Goal: Transaction & Acquisition: Obtain resource

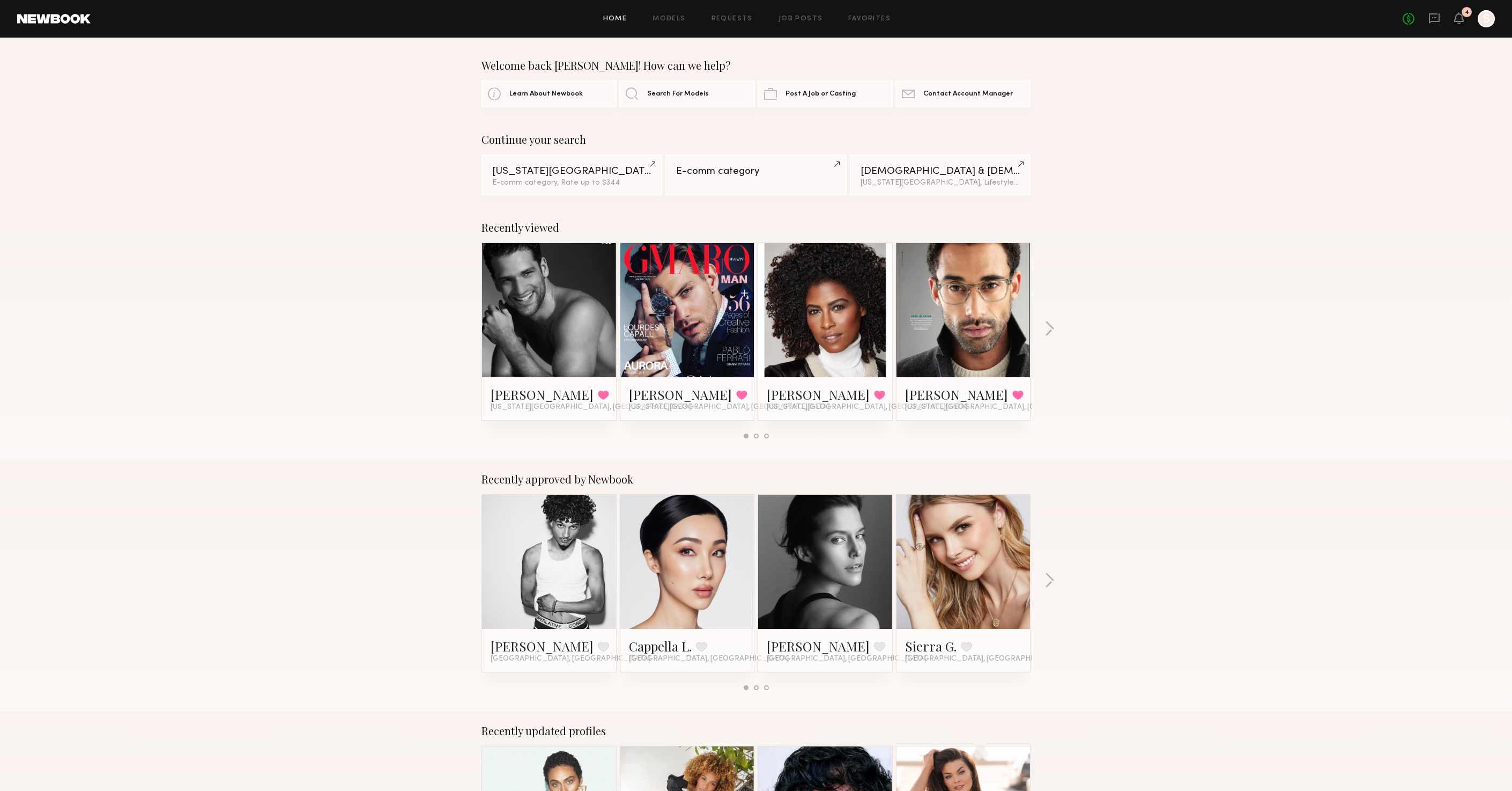
click at [1487, 23] on div at bounding box center [1487, 19] width 17 height 17
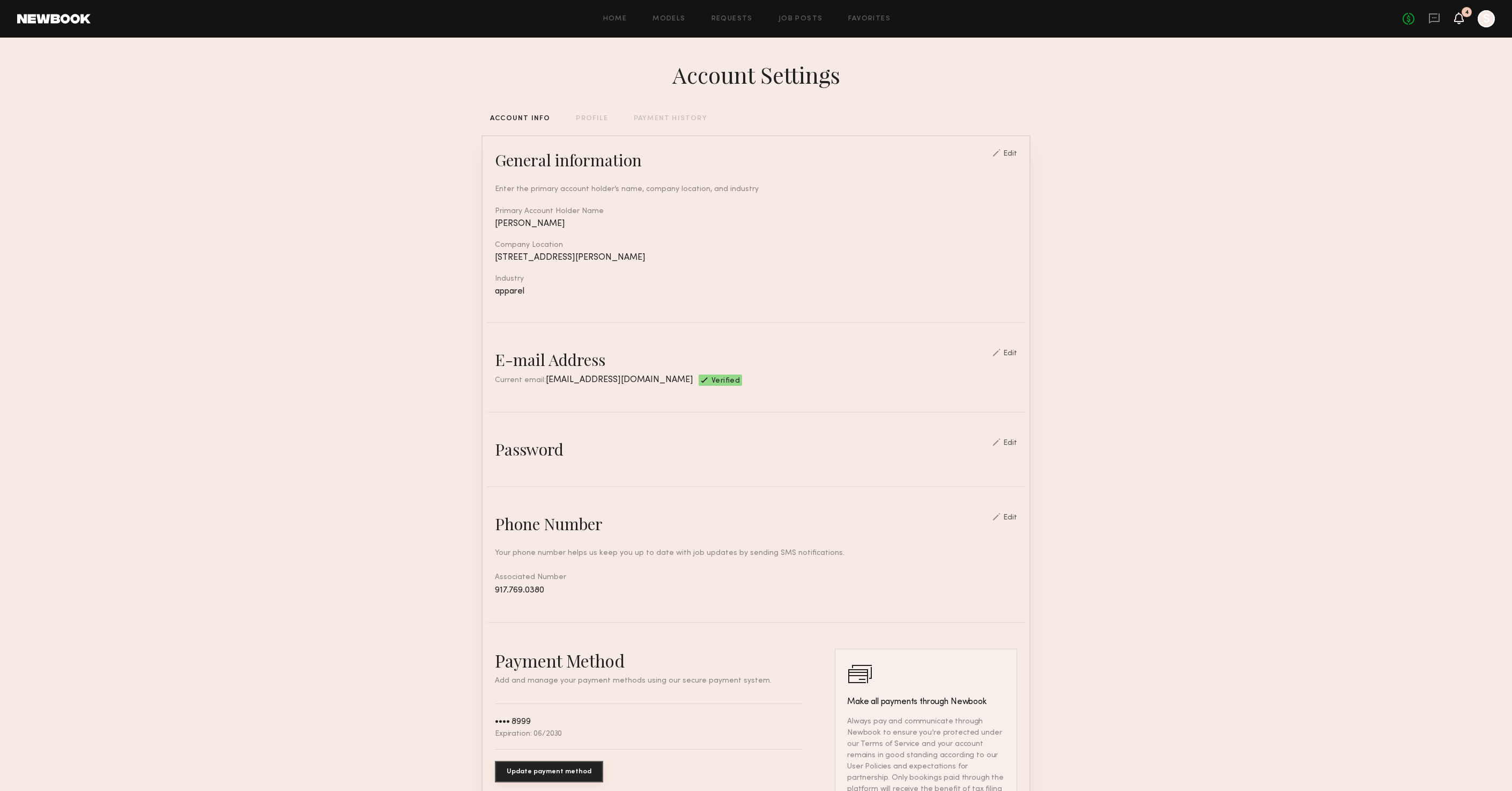
click at [1455, 14] on icon at bounding box center [1459, 18] width 8 height 8
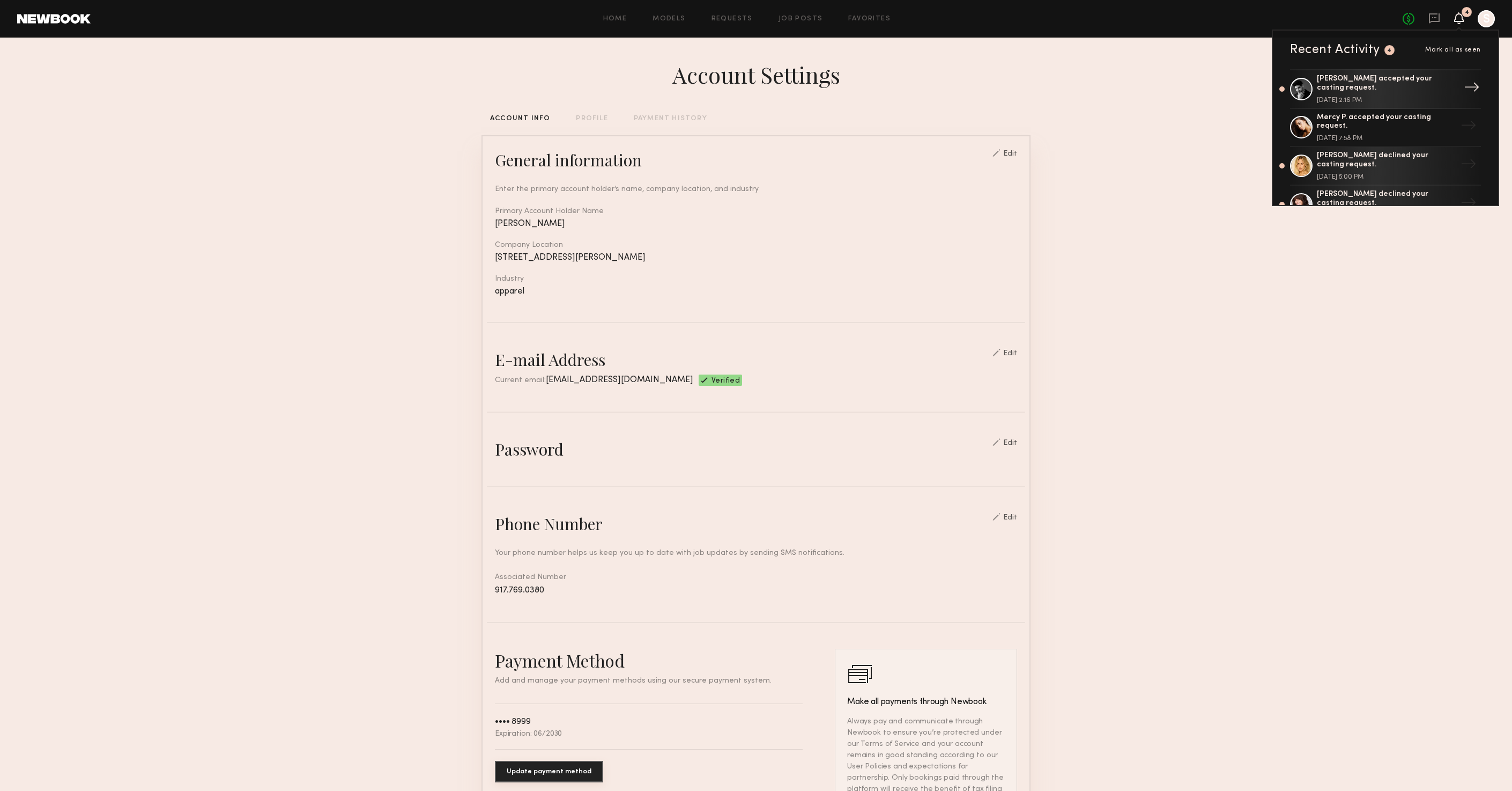
click at [1388, 91] on div "George S. accepted your casting request." at bounding box center [1387, 84] width 140 height 18
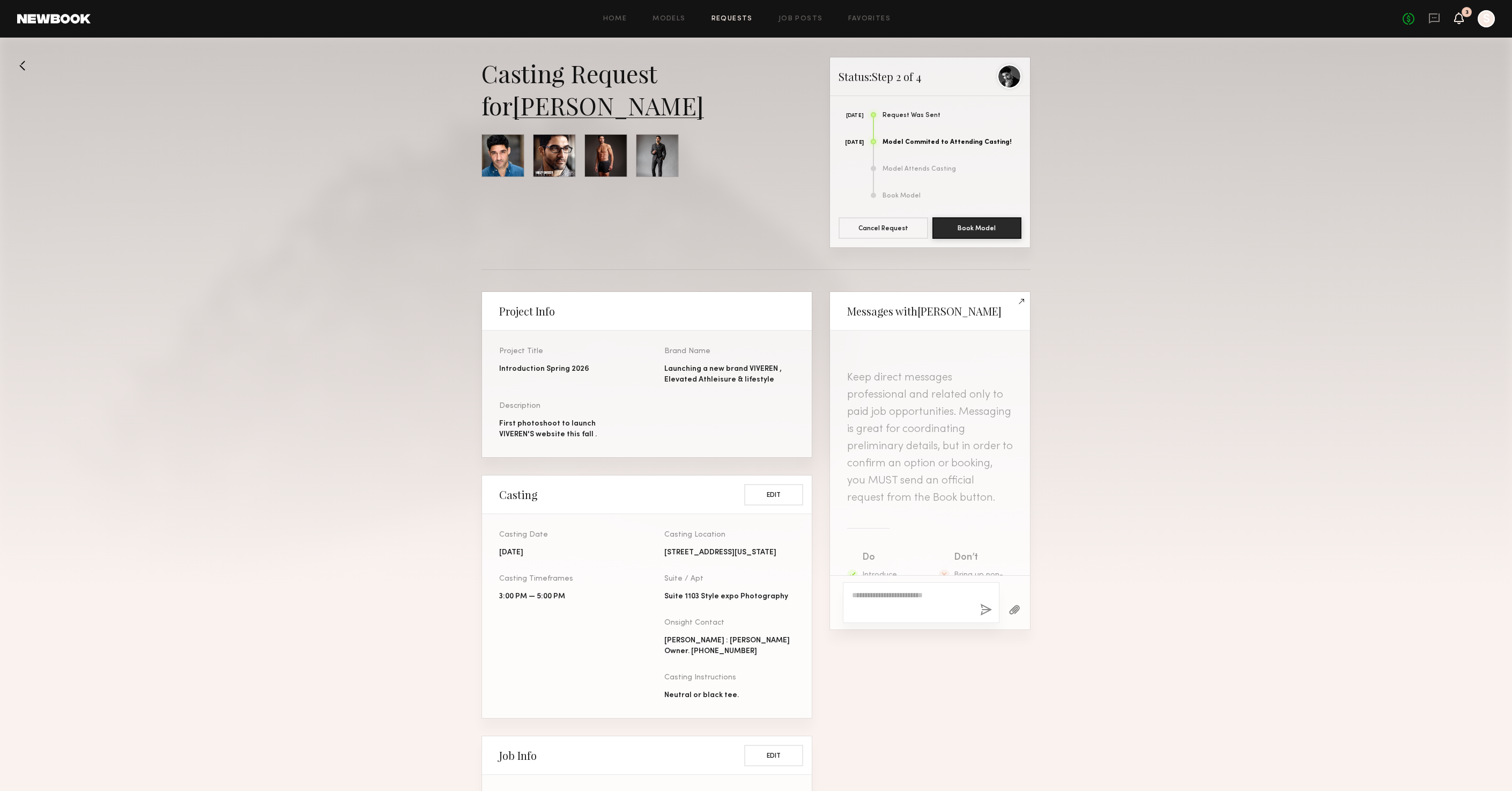
click at [1457, 15] on icon at bounding box center [1459, 18] width 10 height 12
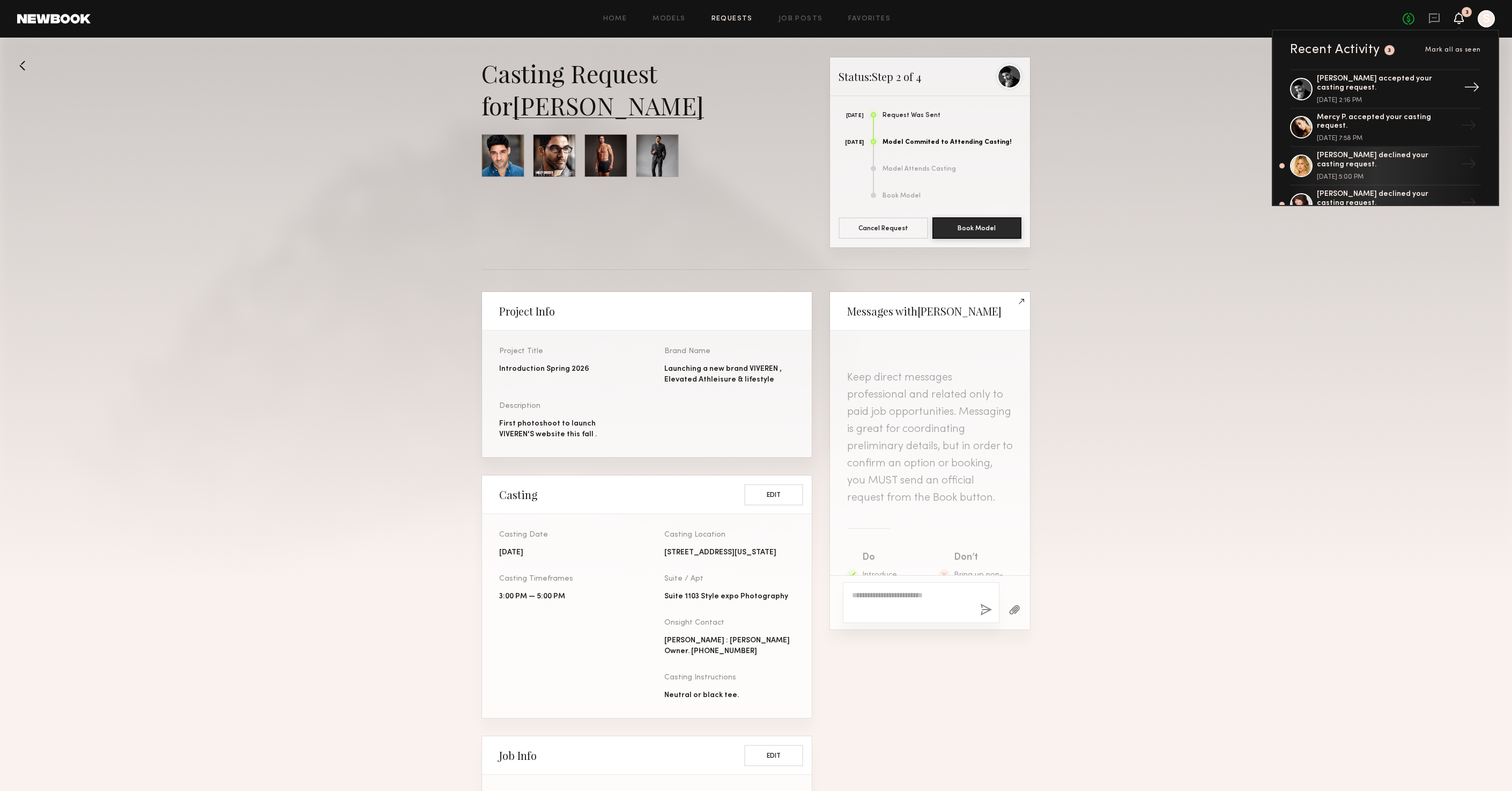
click at [1406, 88] on div "George S. accepted your casting request." at bounding box center [1387, 84] width 140 height 18
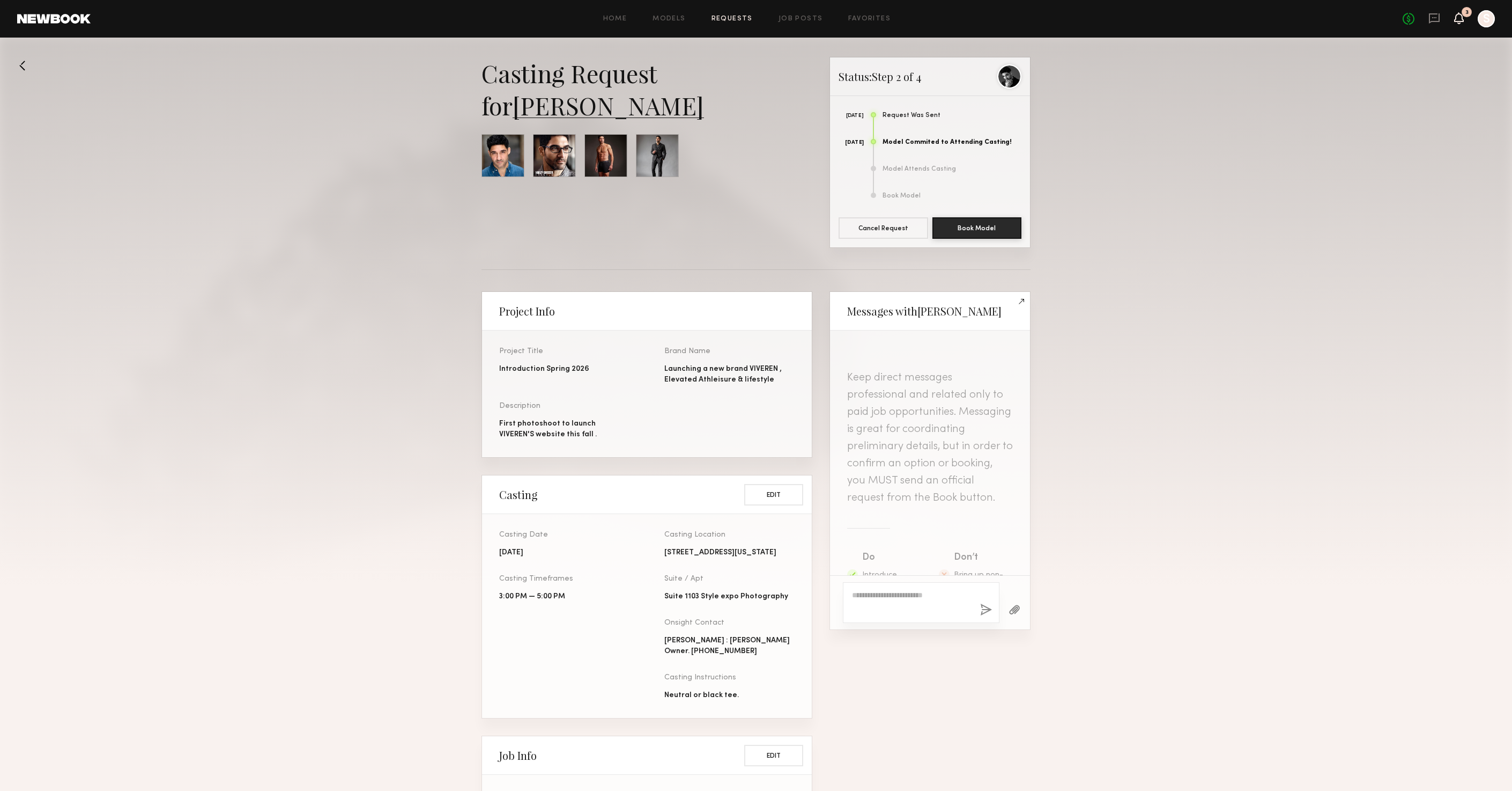
click at [1455, 15] on icon at bounding box center [1459, 18] width 8 height 8
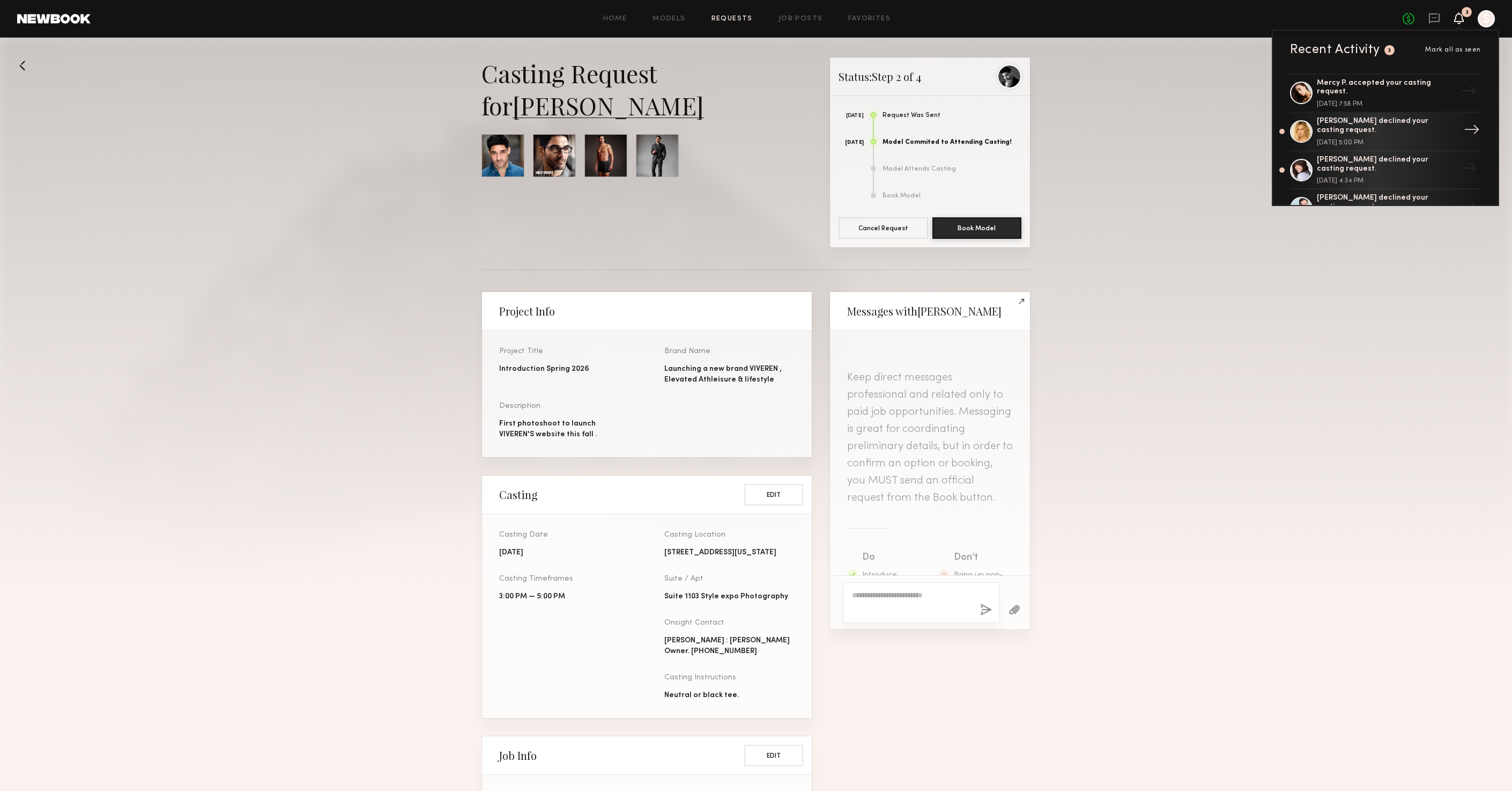
scroll to position [193, 0]
click at [1371, 120] on div "Garrett T. accepted your casting request." at bounding box center [1387, 129] width 140 height 18
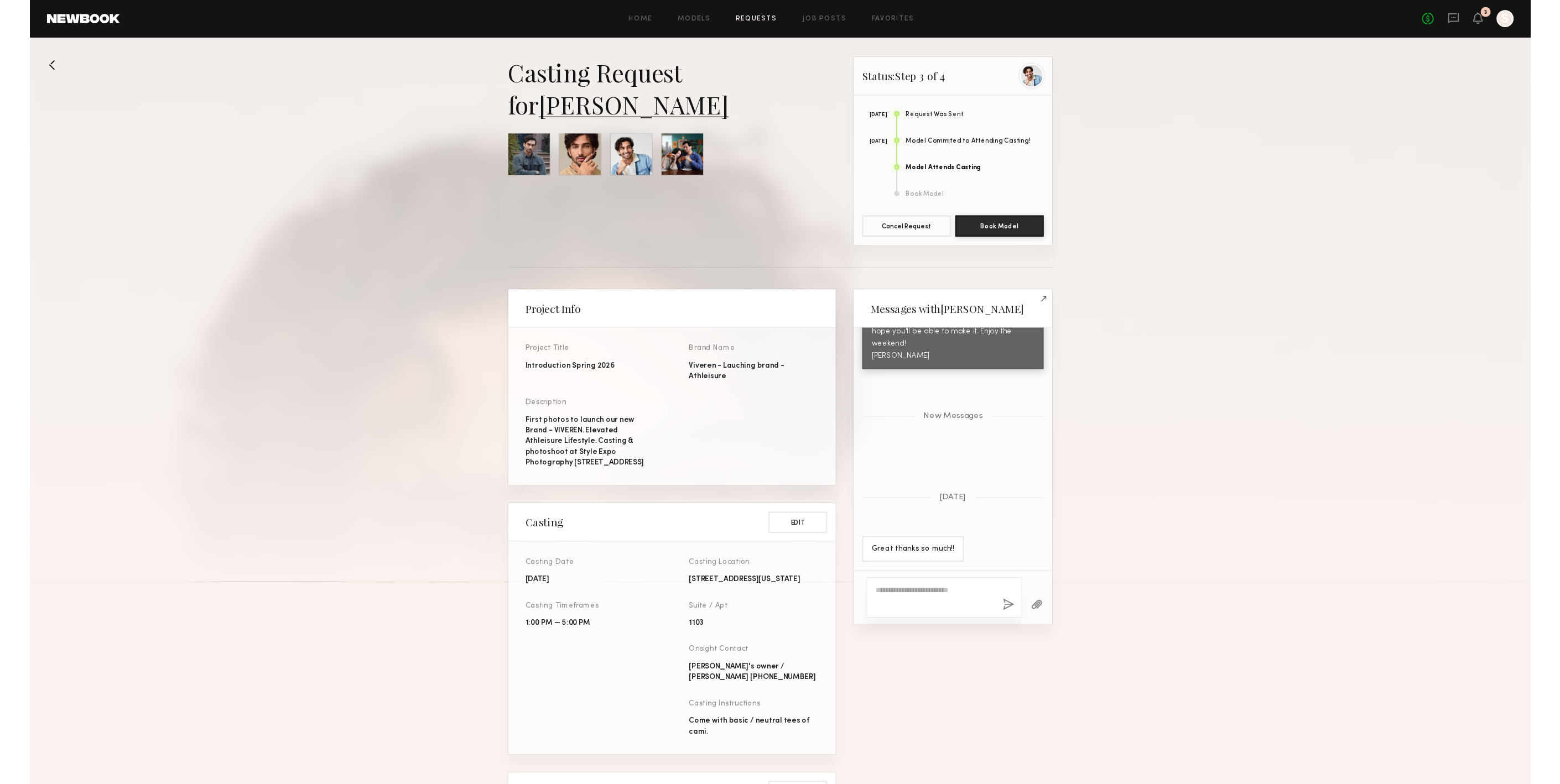
scroll to position [1272, 0]
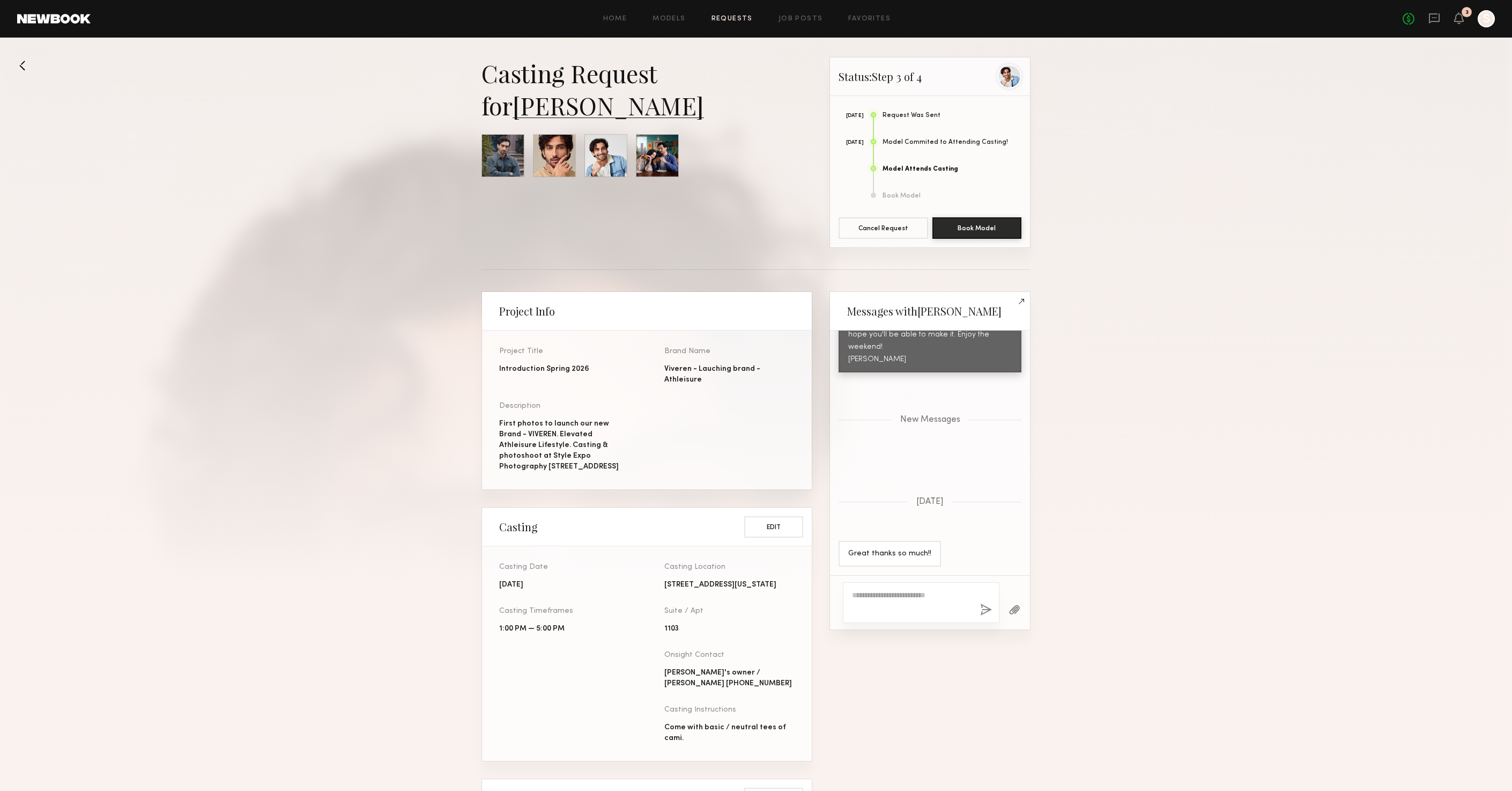
click at [1030, 305] on section "Messages with Garrett Keep direct messages professional and related only to pai…" at bounding box center [930, 460] width 201 height 339
click at [1021, 302] on link at bounding box center [1021, 300] width 17 height 17
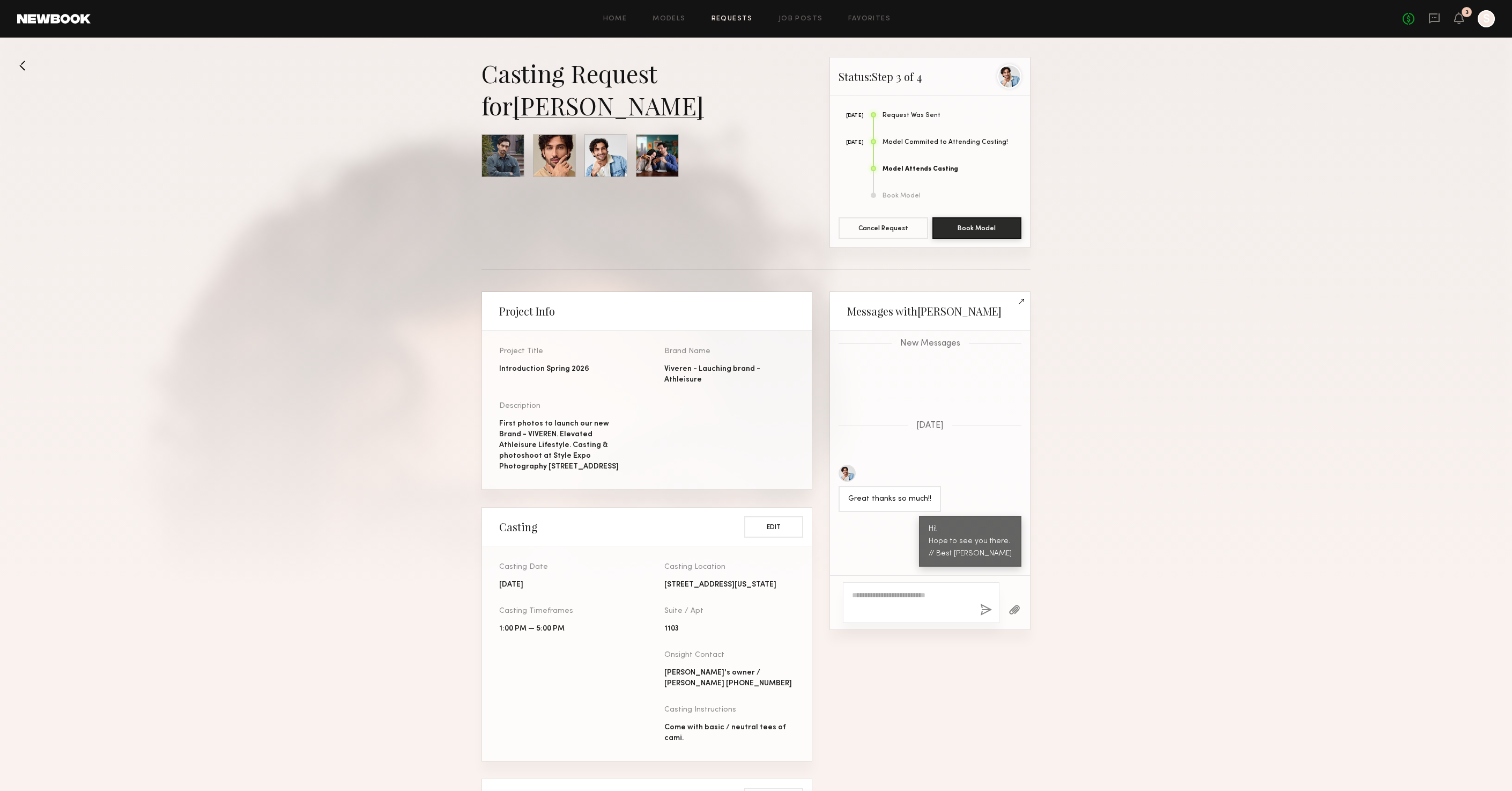
scroll to position [1317, 0]
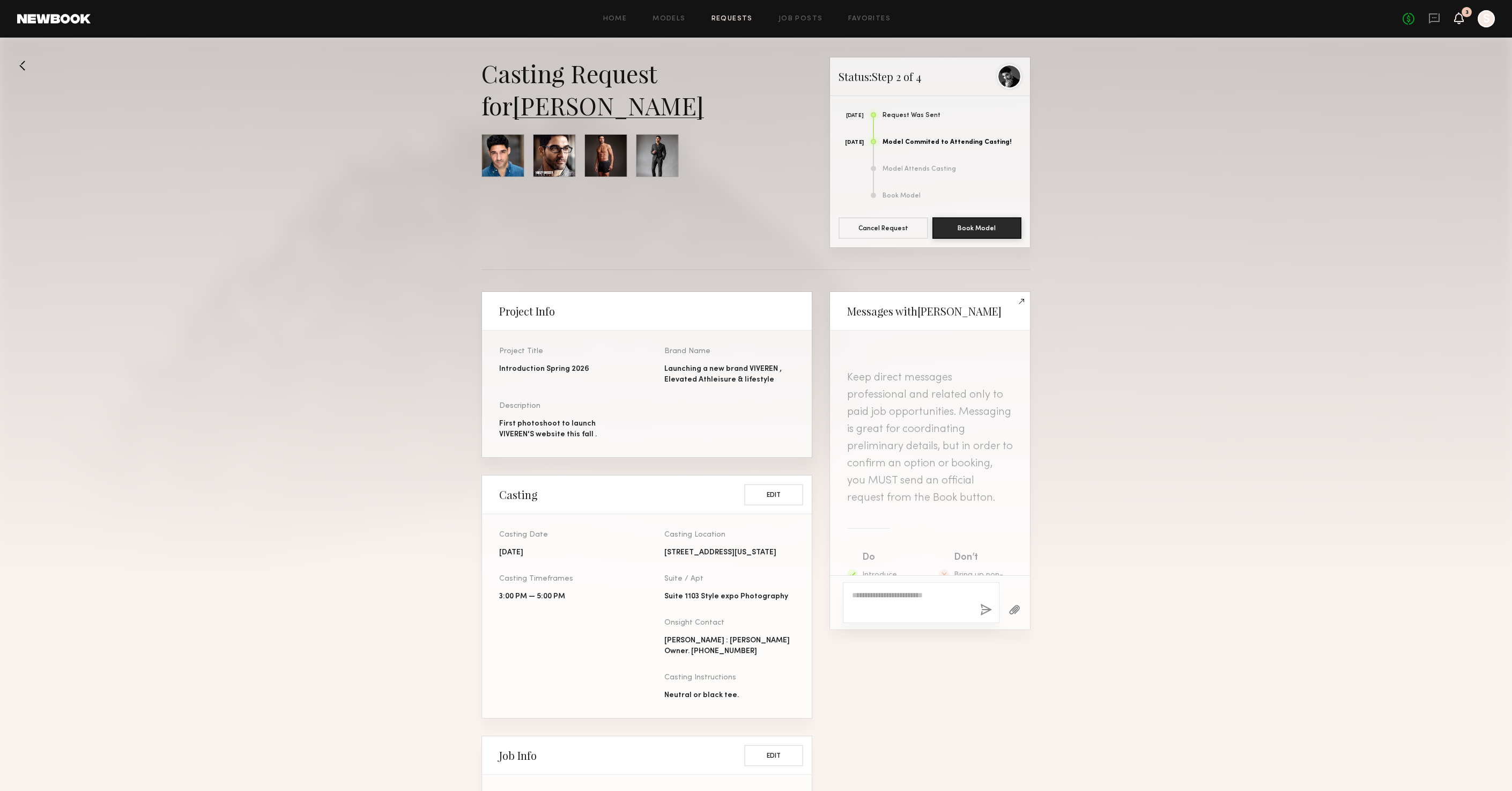
click at [1455, 14] on icon at bounding box center [1459, 18] width 8 height 8
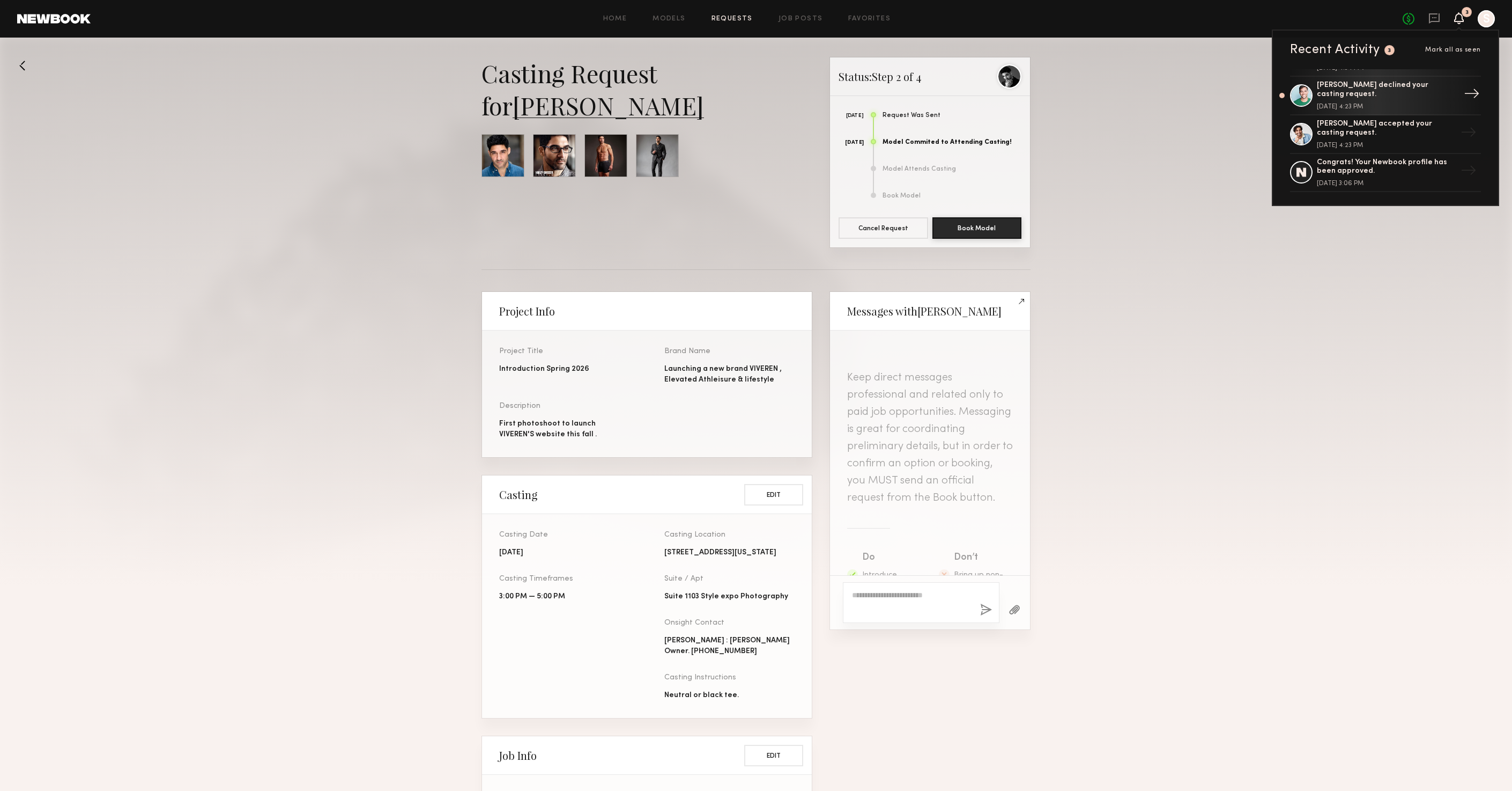
scroll to position [101, 0]
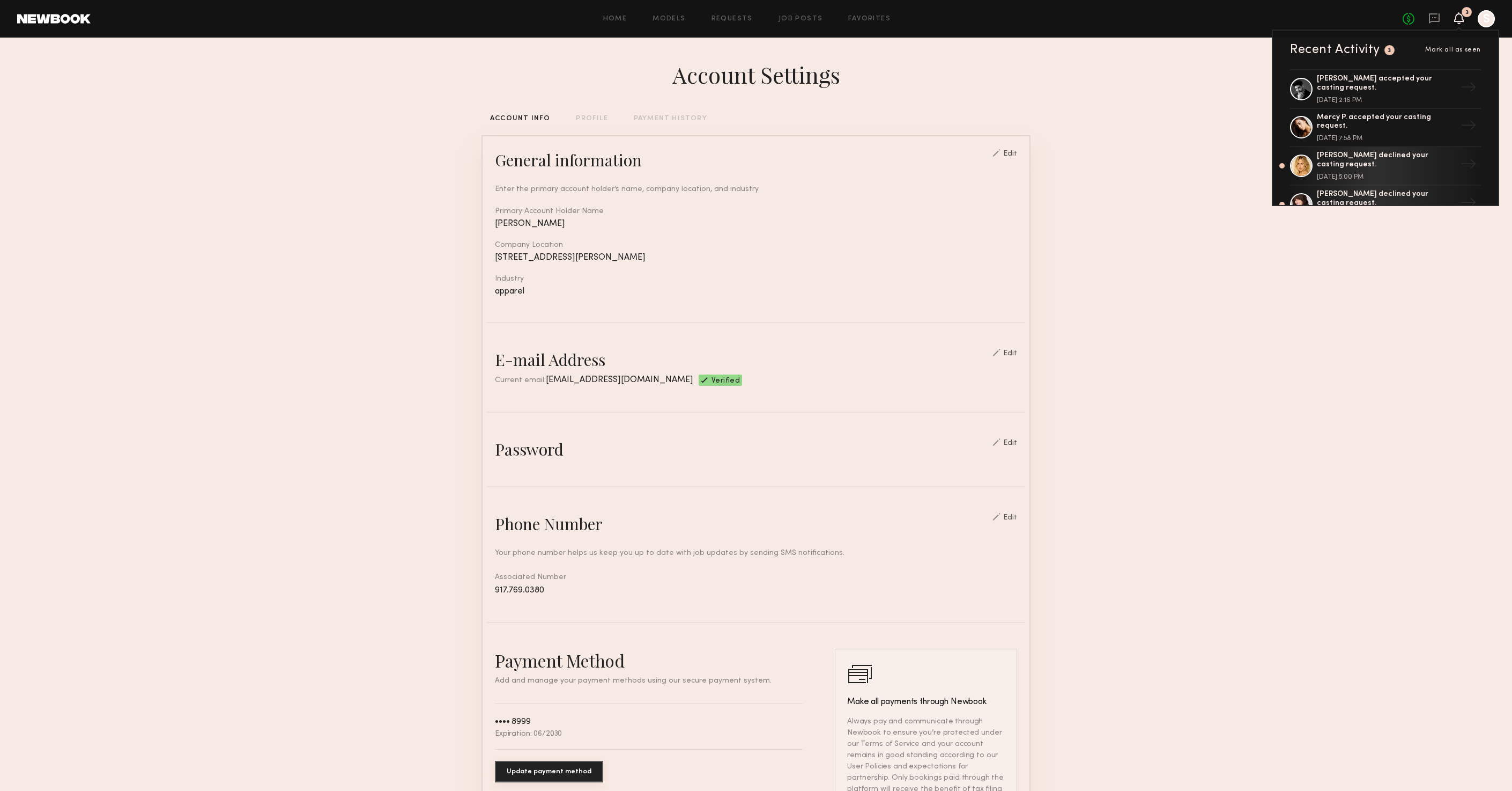
click at [1123, 142] on section "Account Settings ACCOUNT INFO PROFILE PAYMENT HISTORY General information Edit …" at bounding box center [756, 521] width 1512 height 967
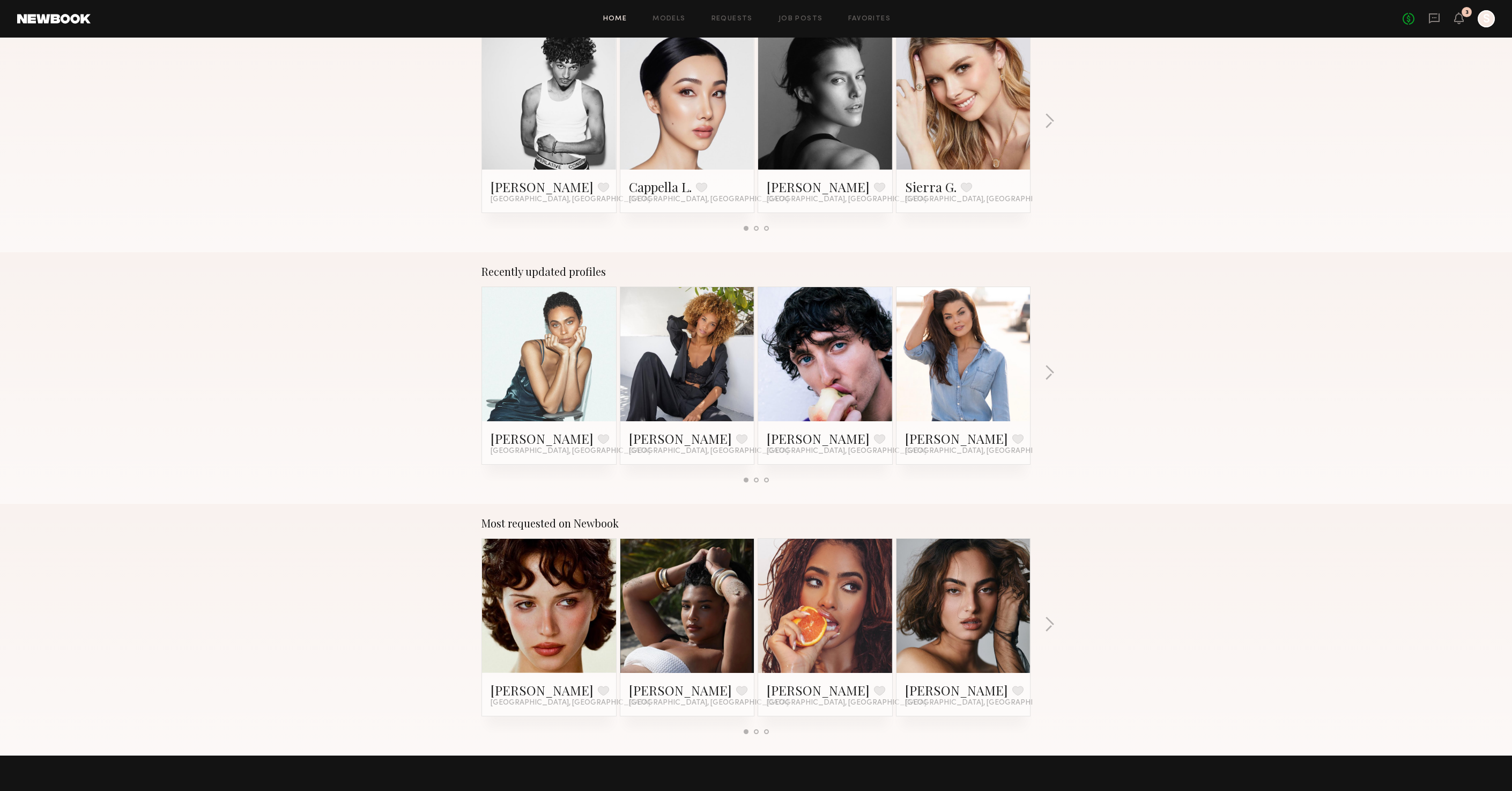
scroll to position [241, 0]
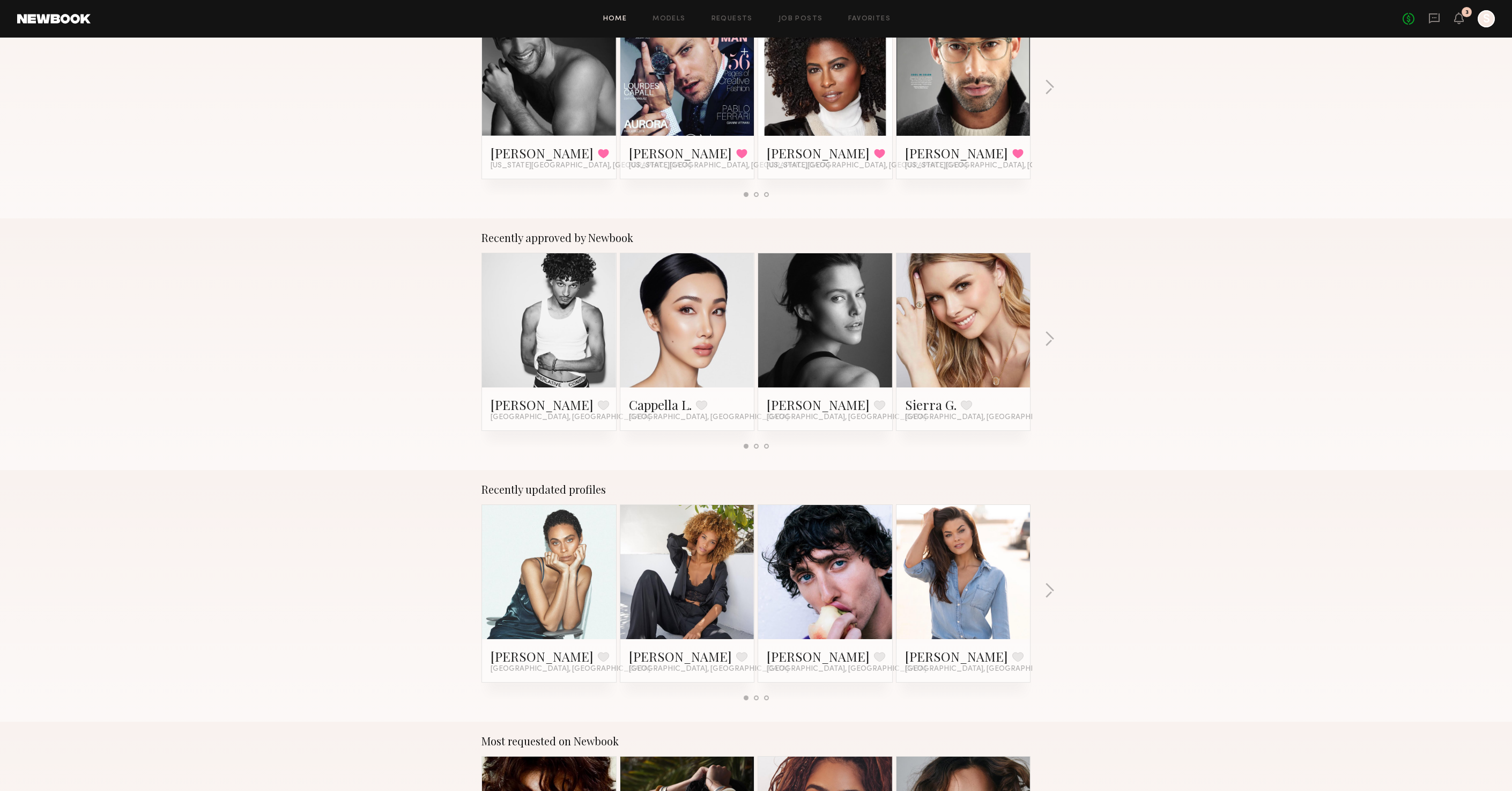
click at [829, 369] on link at bounding box center [825, 320] width 66 height 134
click at [660, 584] on link at bounding box center [687, 572] width 66 height 134
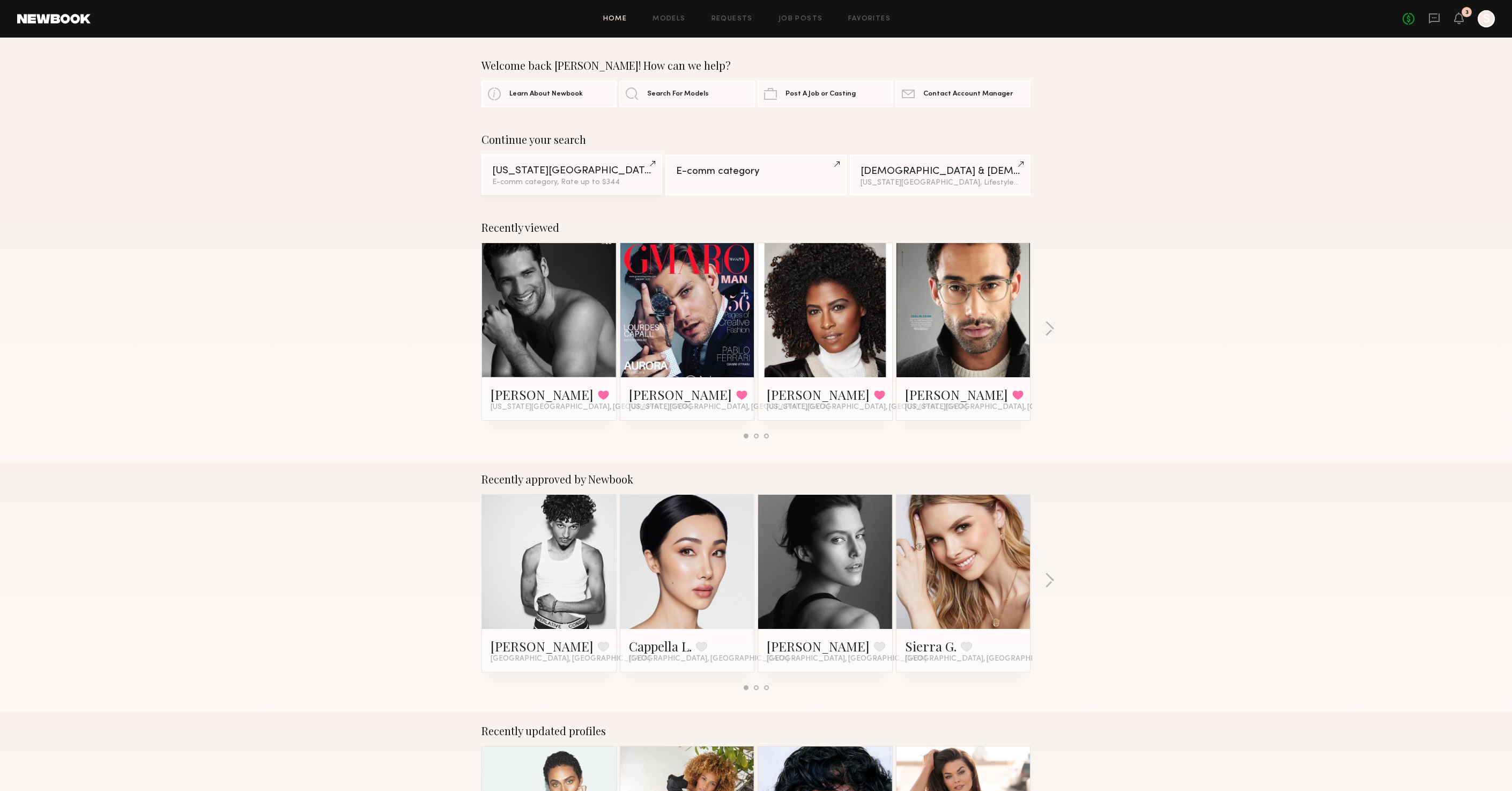
click at [532, 168] on div "New York City" at bounding box center [572, 171] width 159 height 10
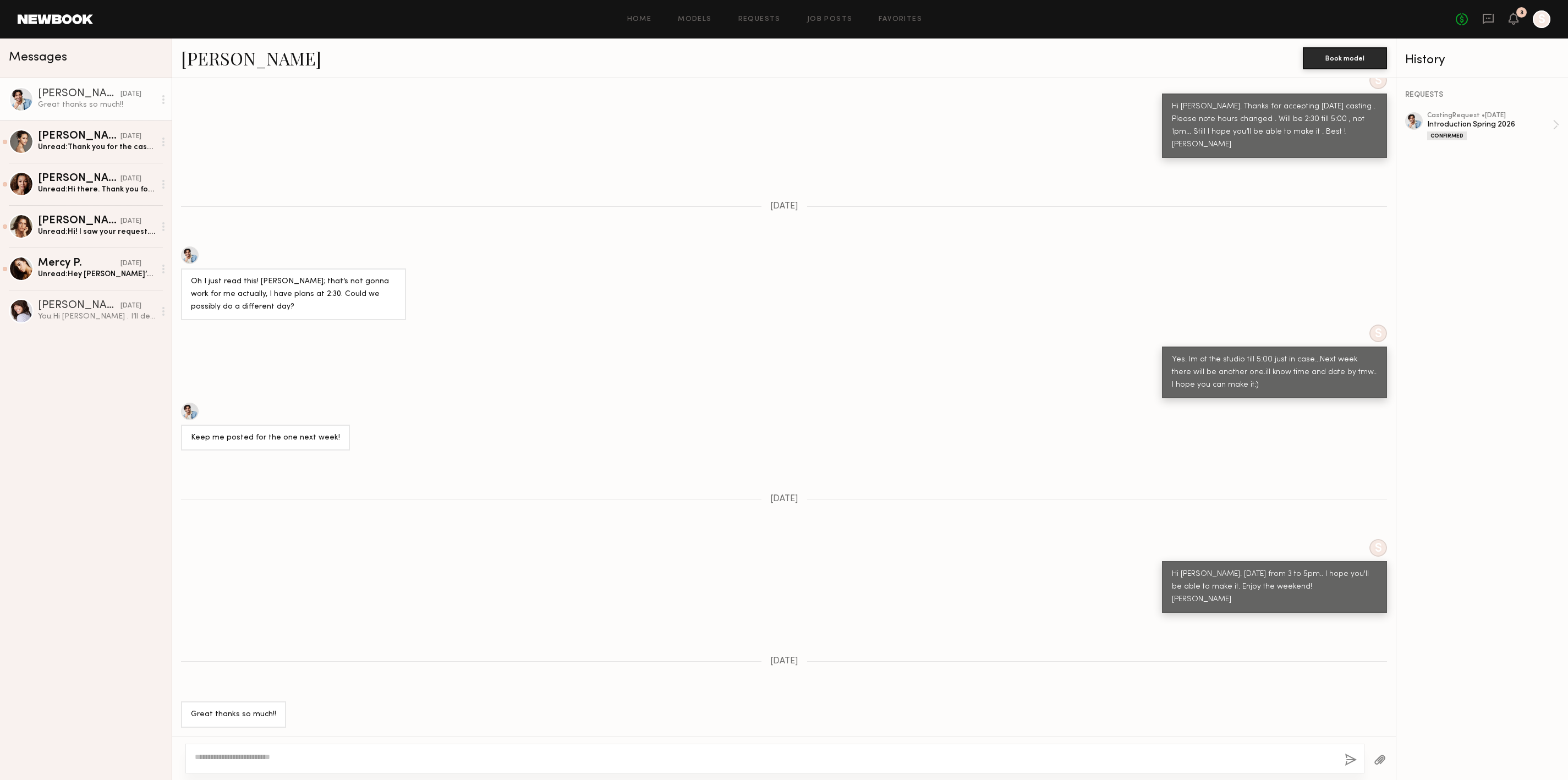
scroll to position [516, 0]
click at [321, 748] on div at bounding box center [775, 759] width 1179 height 30
click at [291, 754] on textarea at bounding box center [765, 758] width 1141 height 14
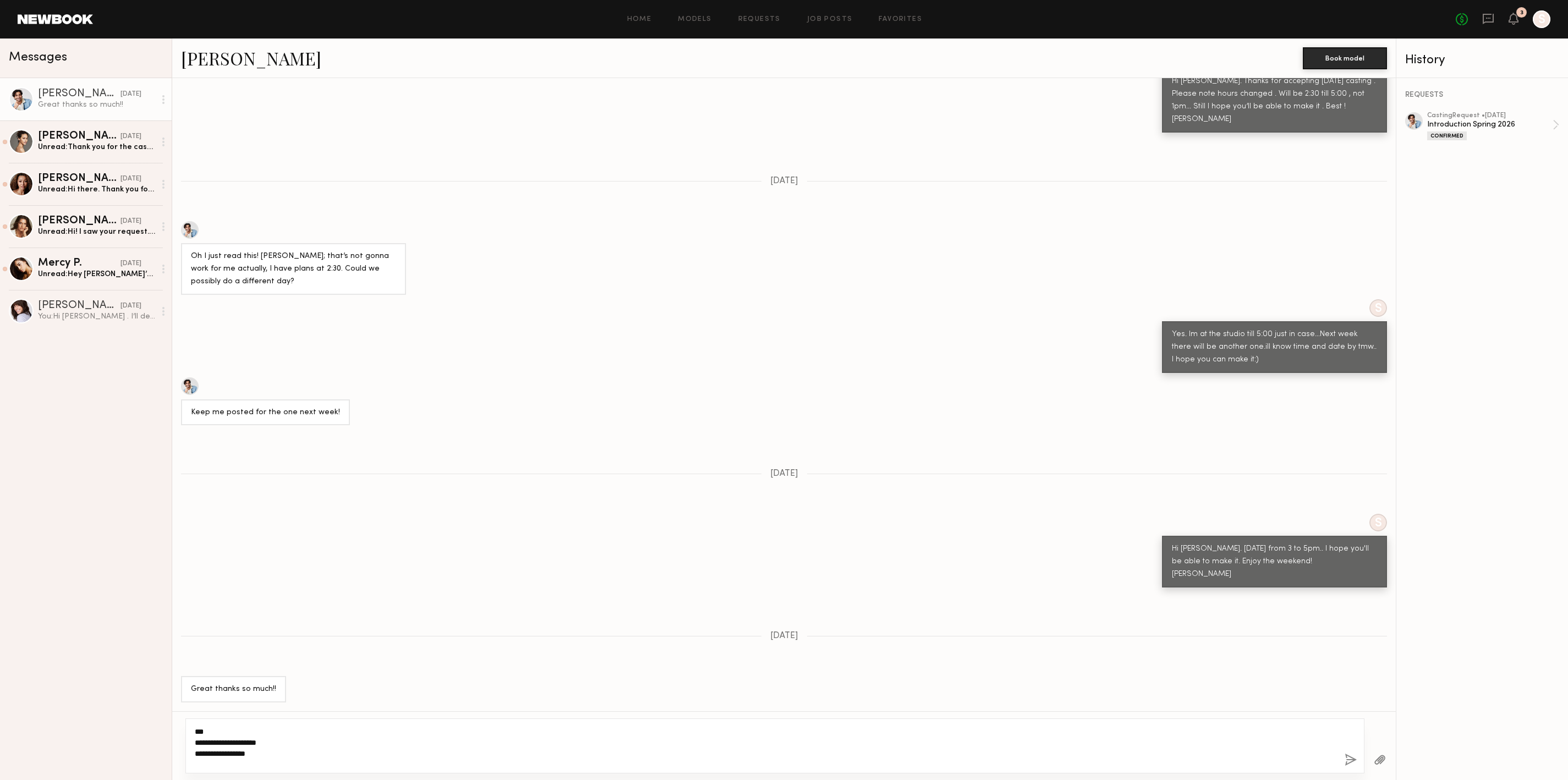
type textarea "**********"
click at [1345, 754] on button "button" at bounding box center [1351, 761] width 12 height 14
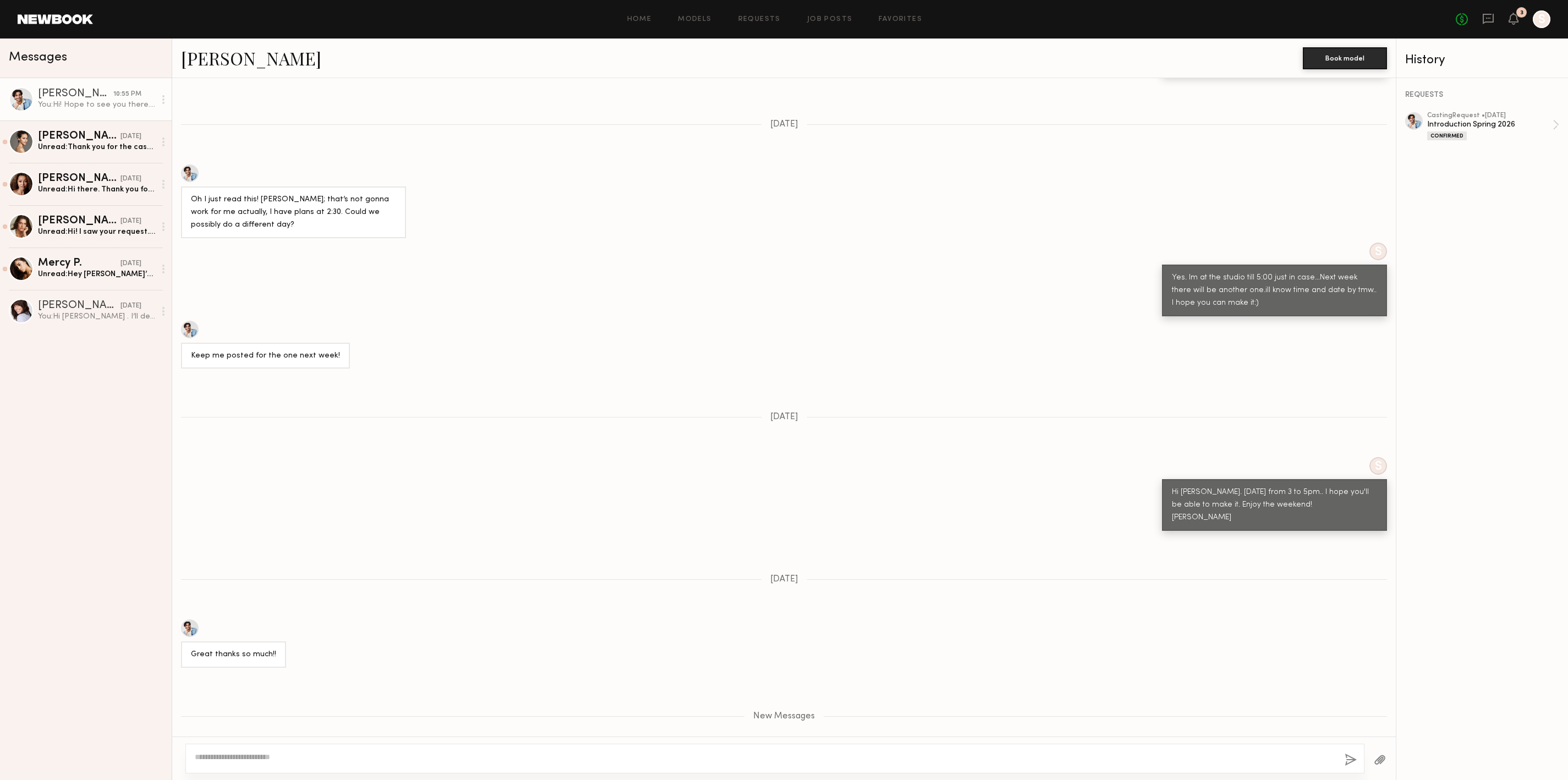
scroll to position [685, 0]
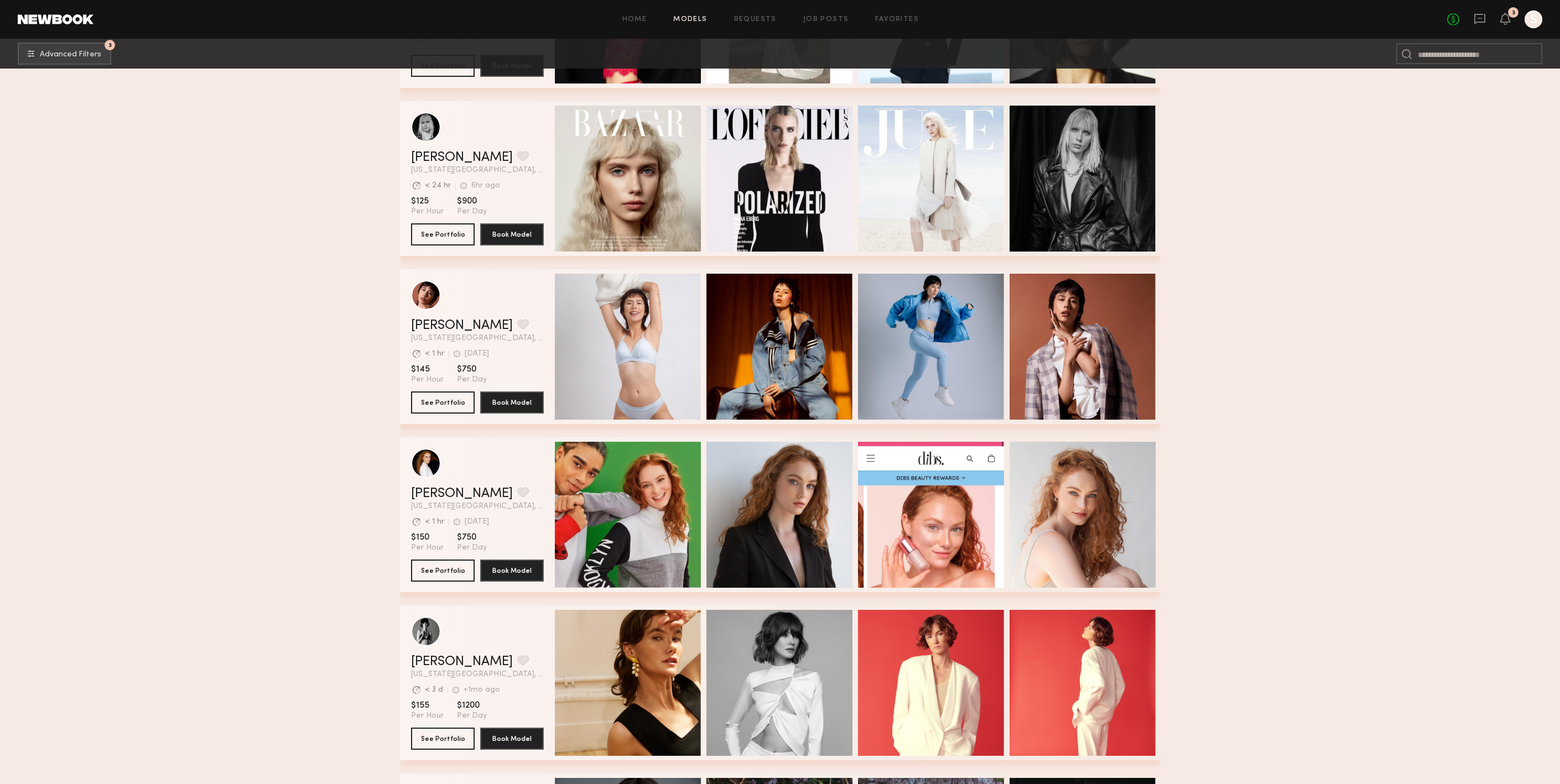
scroll to position [3072, 0]
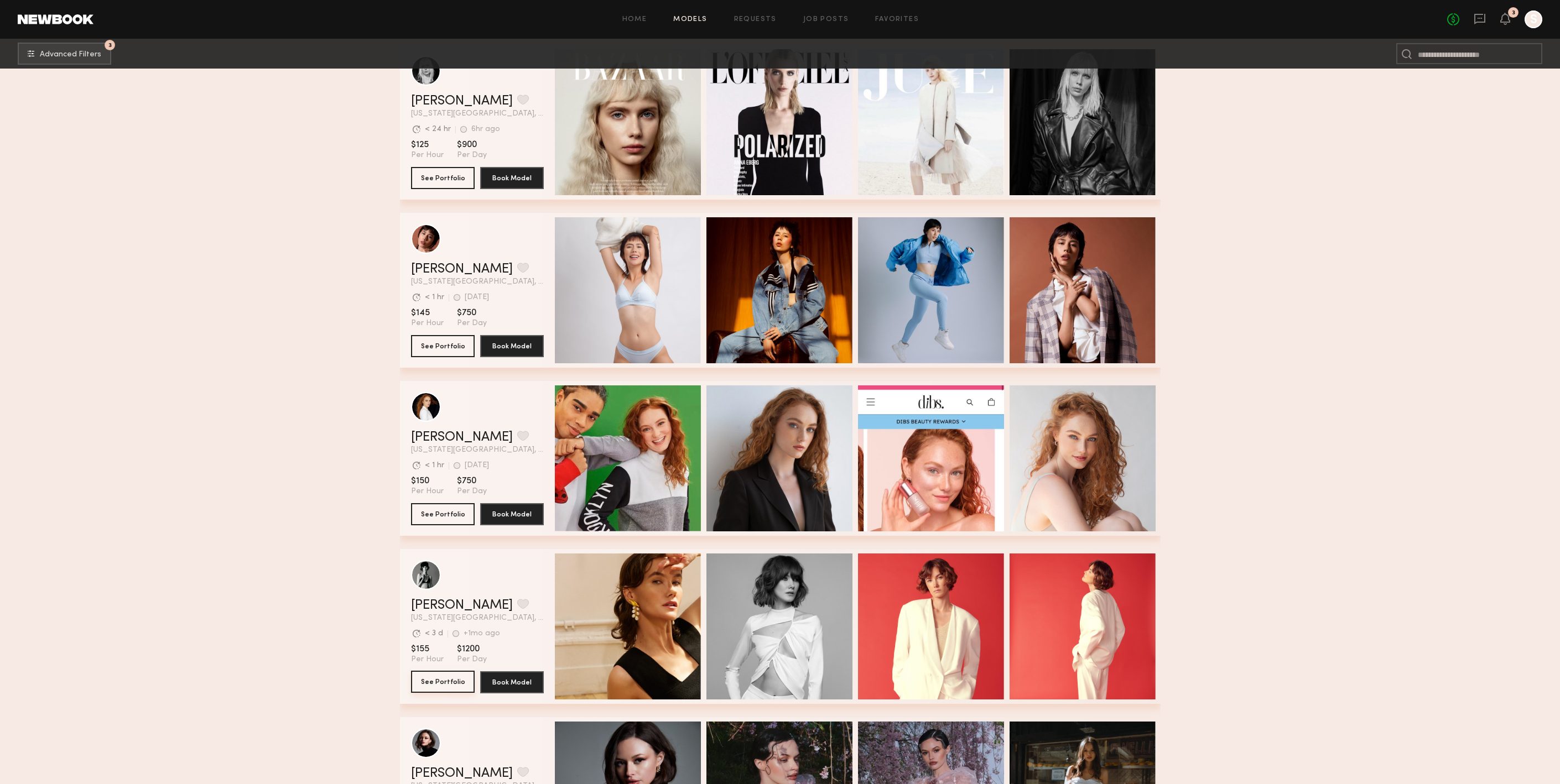
click at [437, 685] on button "See Portfolio" at bounding box center [442, 681] width 64 height 22
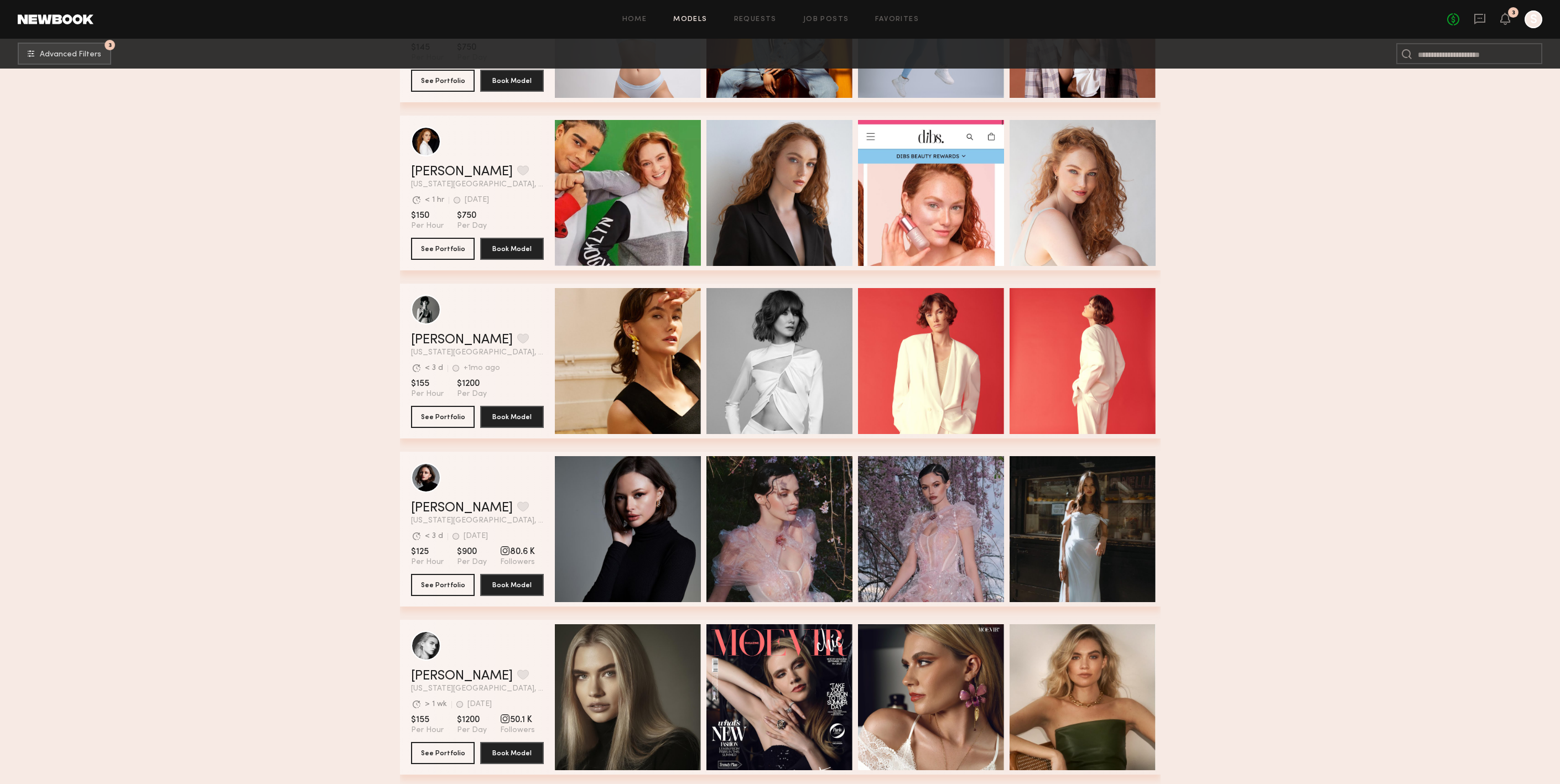
scroll to position [3485, 0]
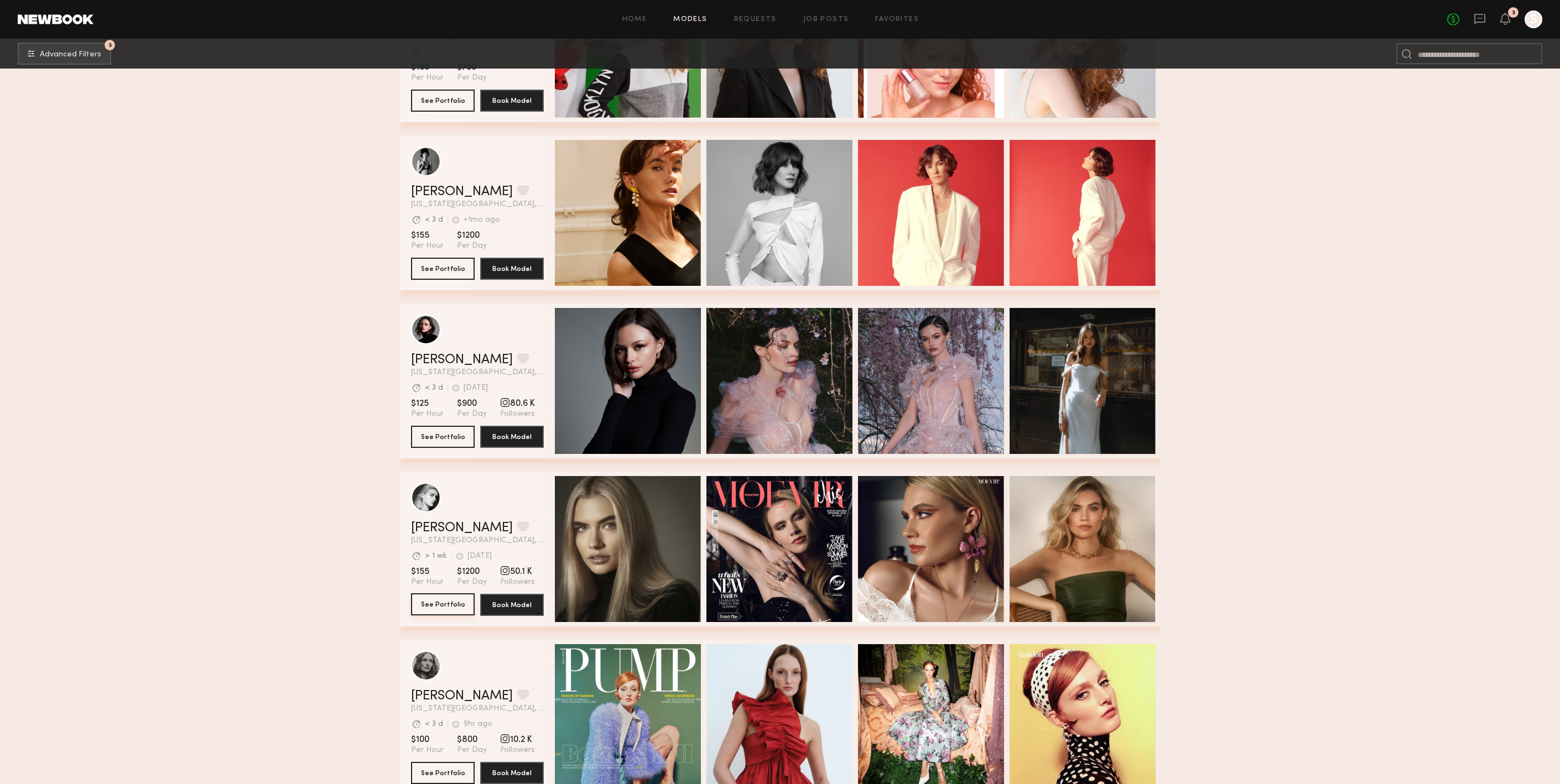
click at [430, 605] on button "See Portfolio" at bounding box center [442, 604] width 64 height 22
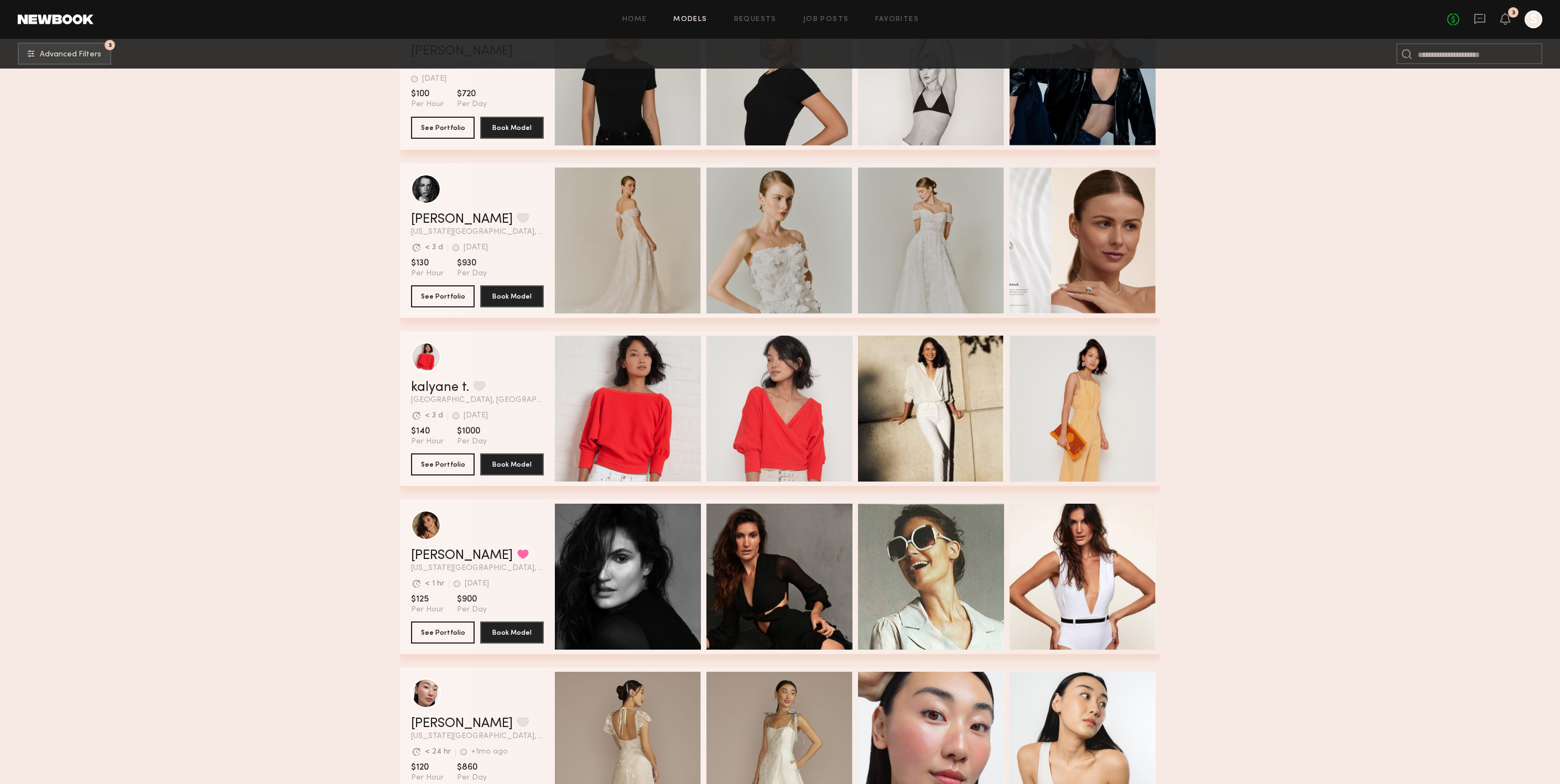
scroll to position [6899, 0]
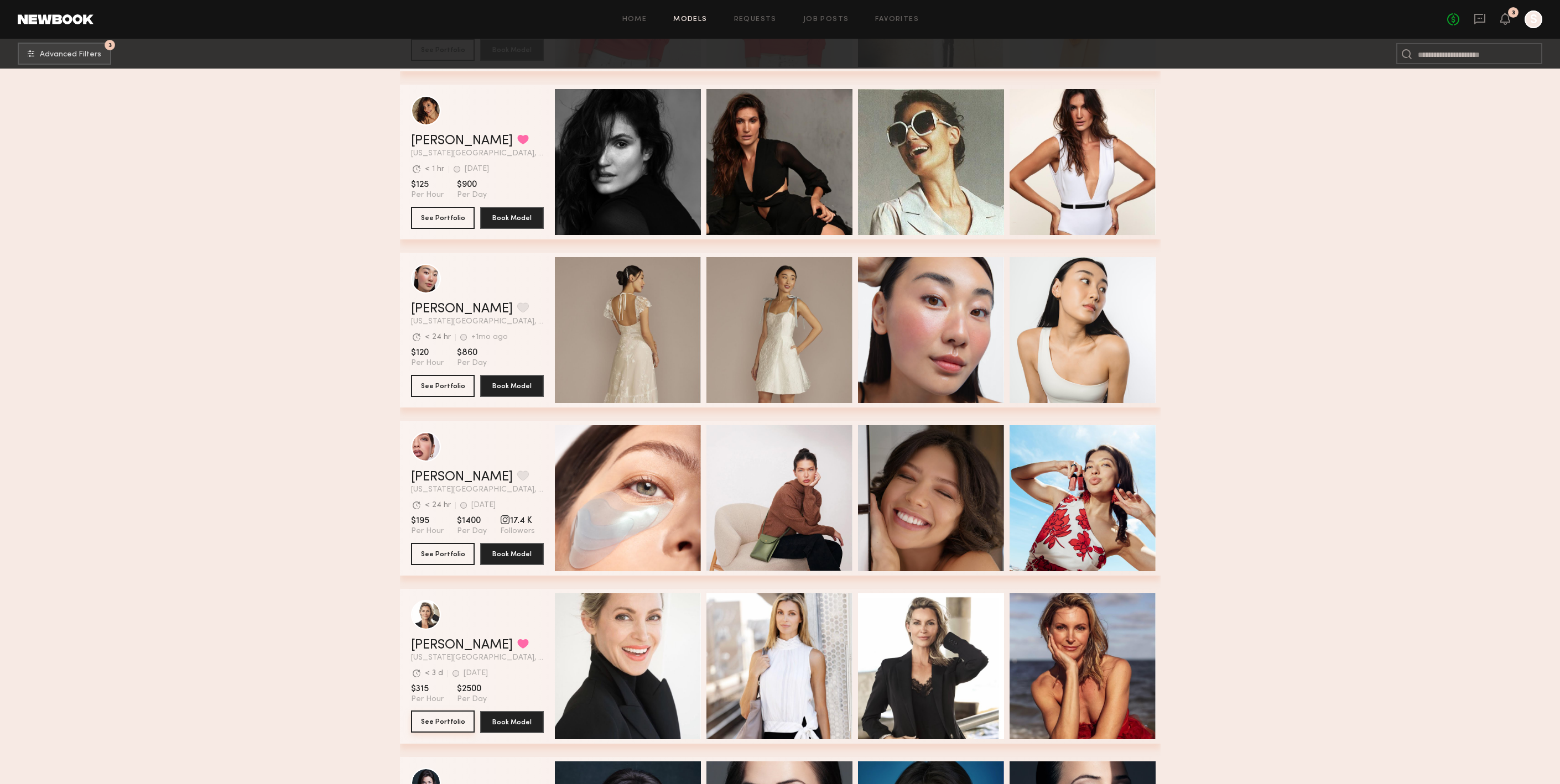
click at [459, 717] on button "See Portfolio" at bounding box center [442, 722] width 64 height 22
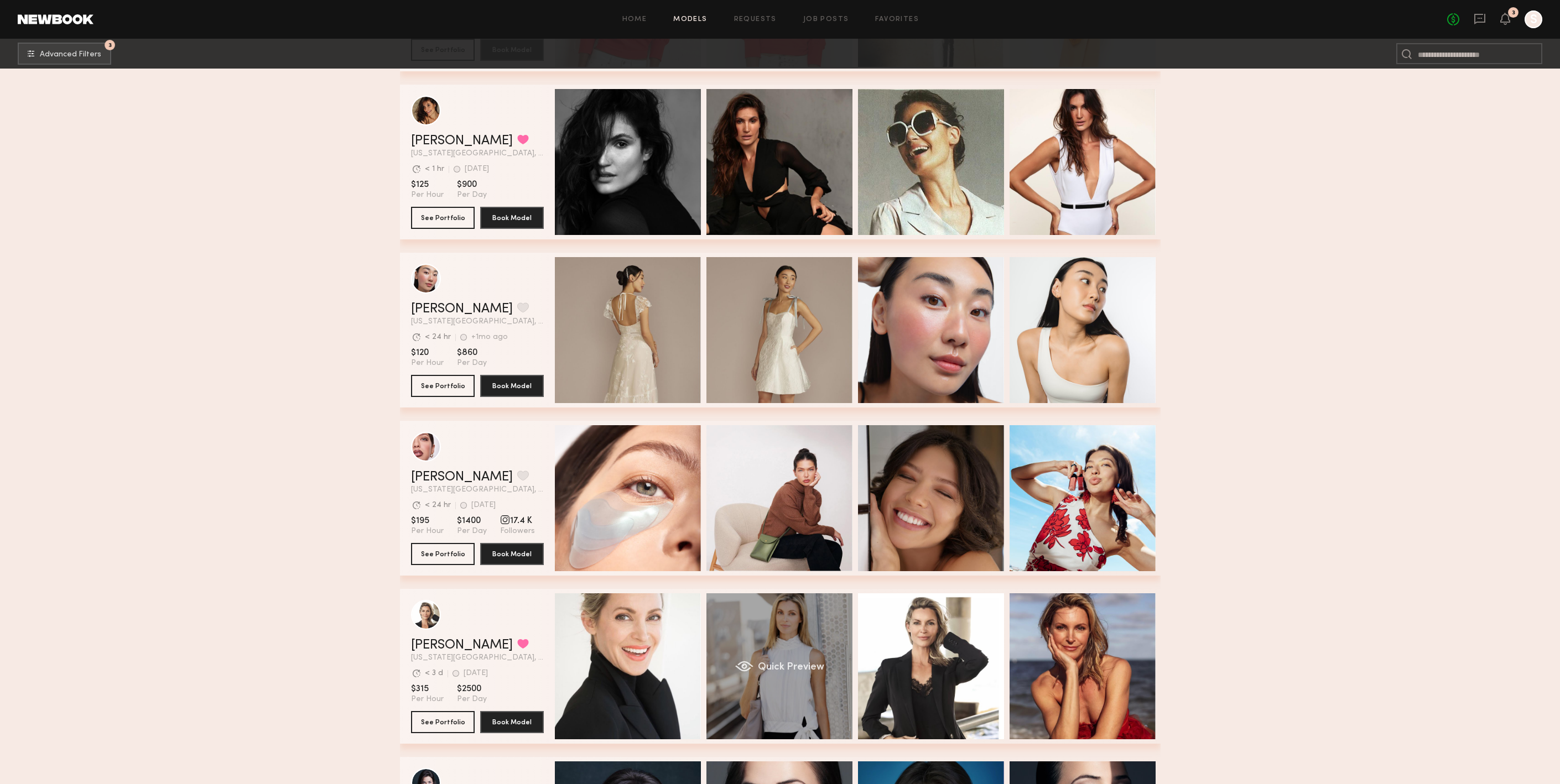
click at [796, 629] on div "Quick Preview" at bounding box center [780, 667] width 146 height 146
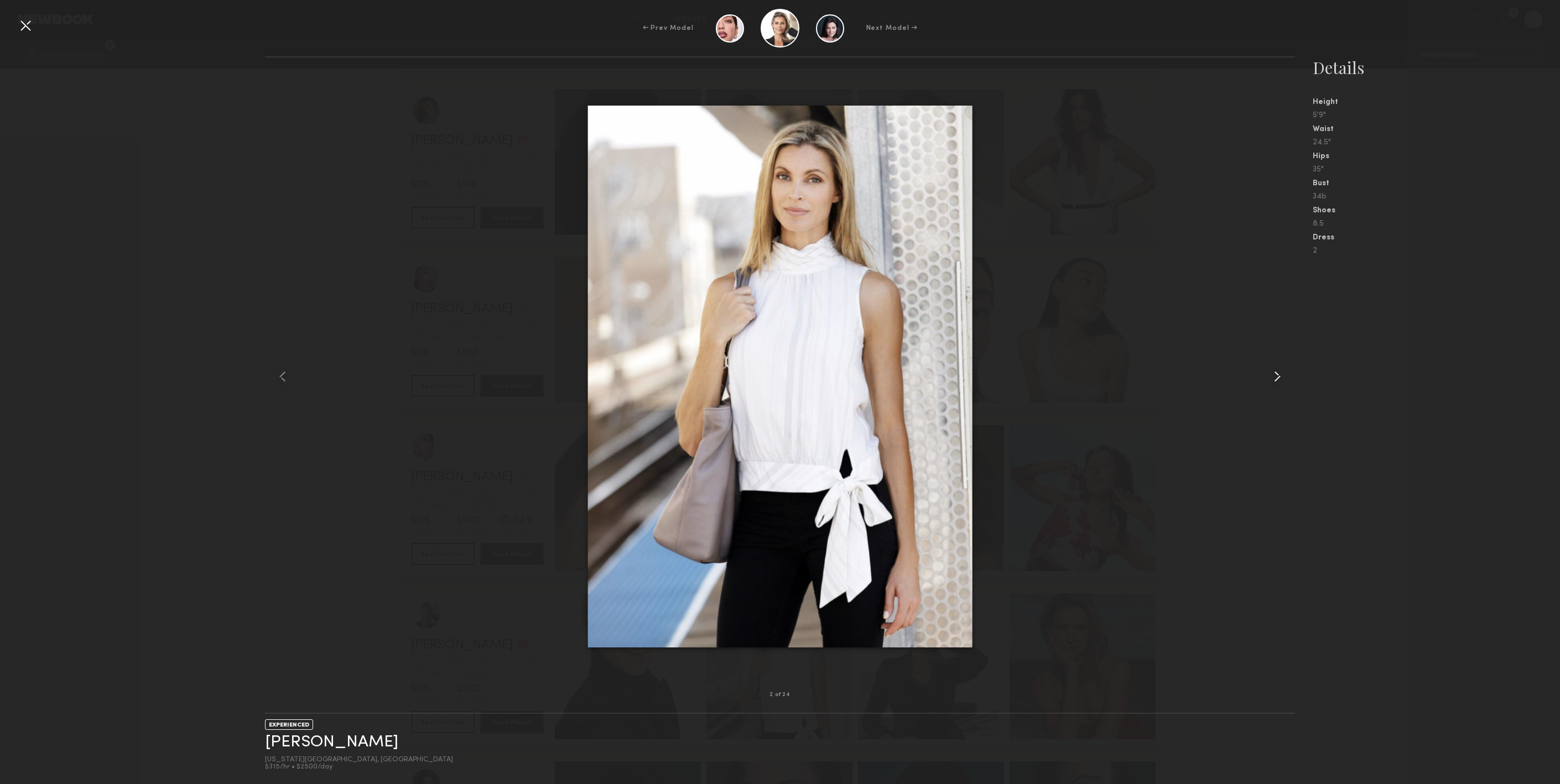
click at [1277, 371] on common-icon at bounding box center [1277, 377] width 17 height 17
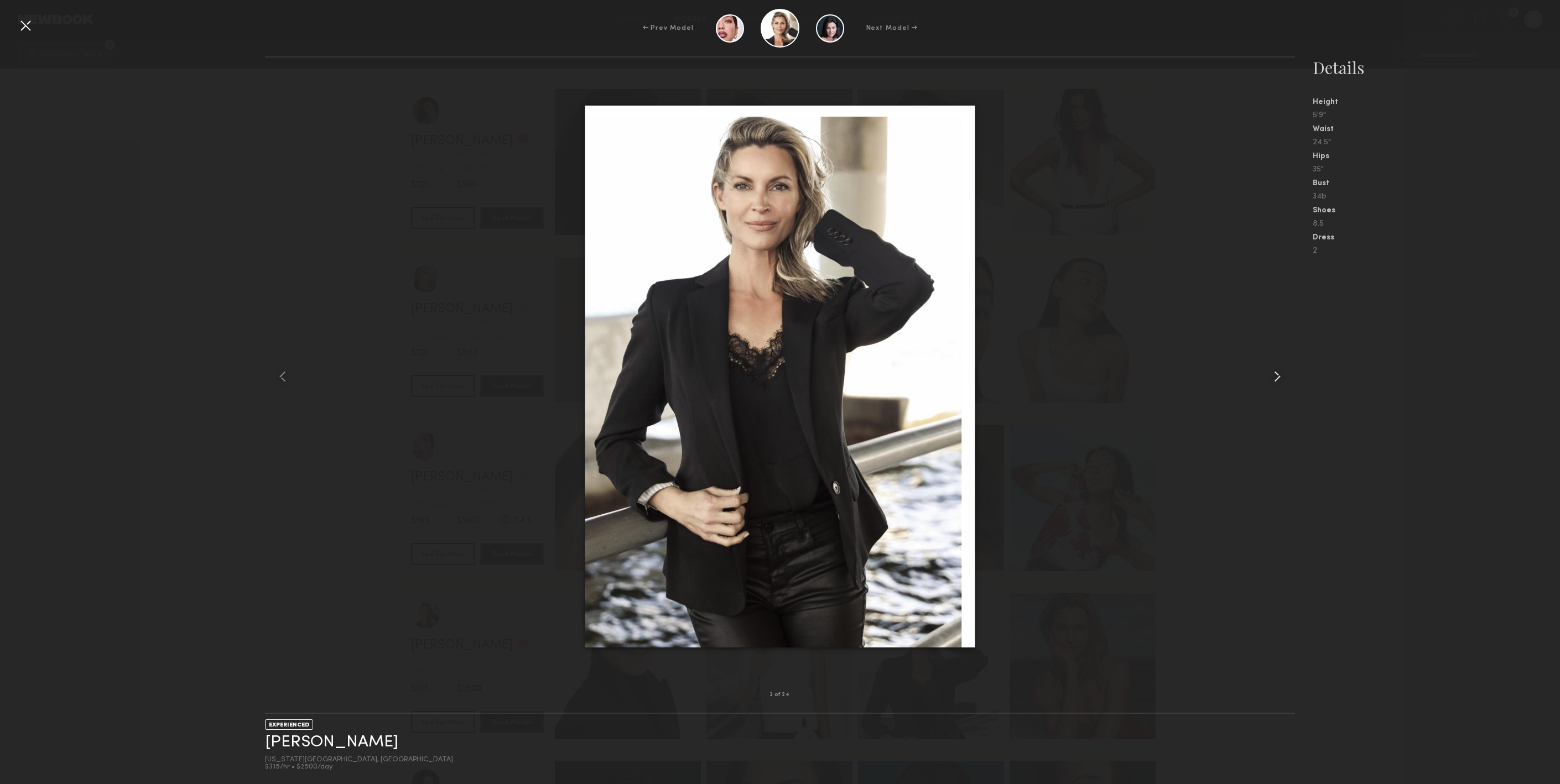
click at [1277, 371] on common-icon at bounding box center [1277, 377] width 17 height 17
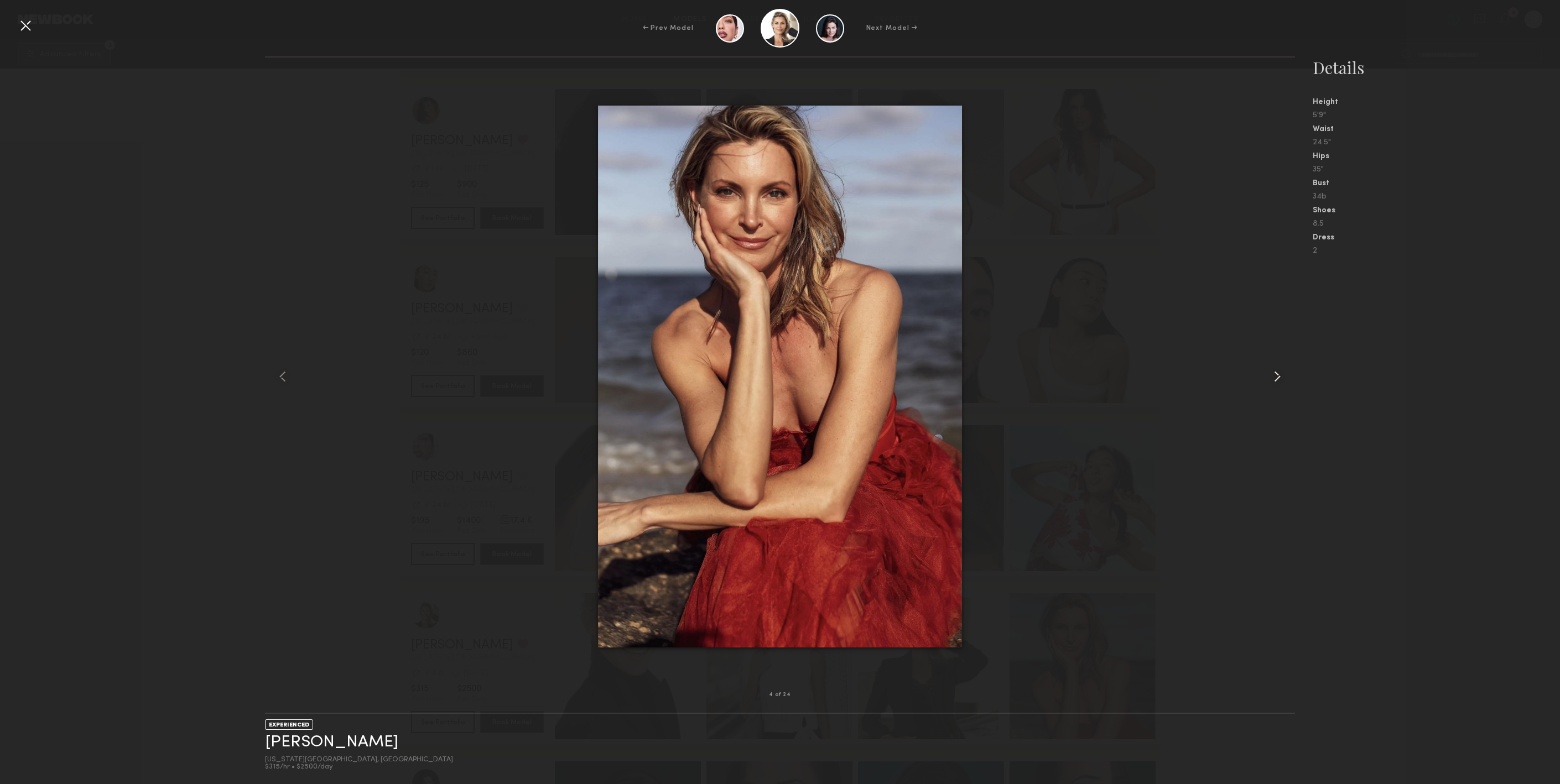
click at [1277, 371] on common-icon at bounding box center [1277, 377] width 17 height 17
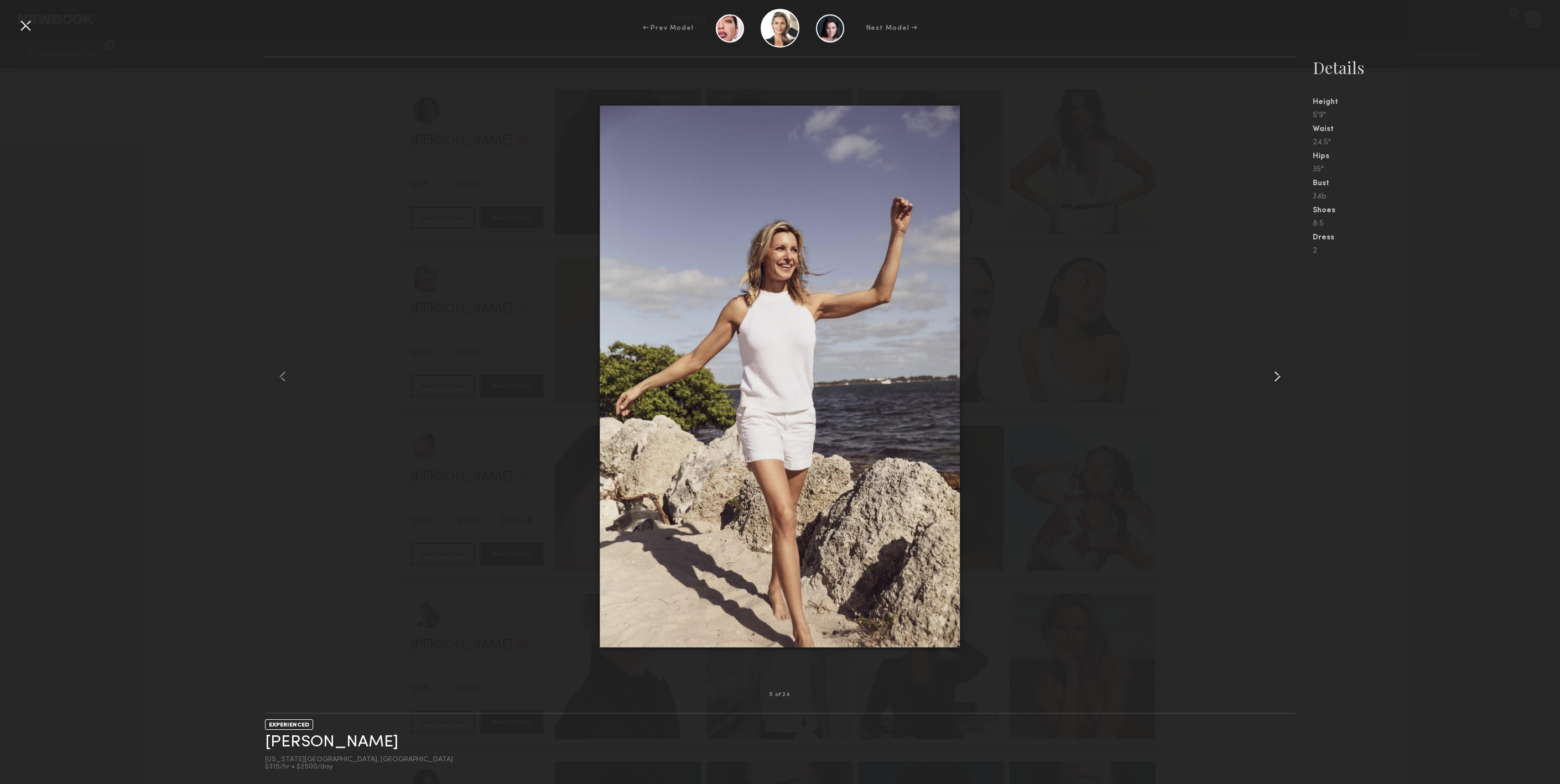
click at [1277, 371] on common-icon at bounding box center [1277, 377] width 17 height 17
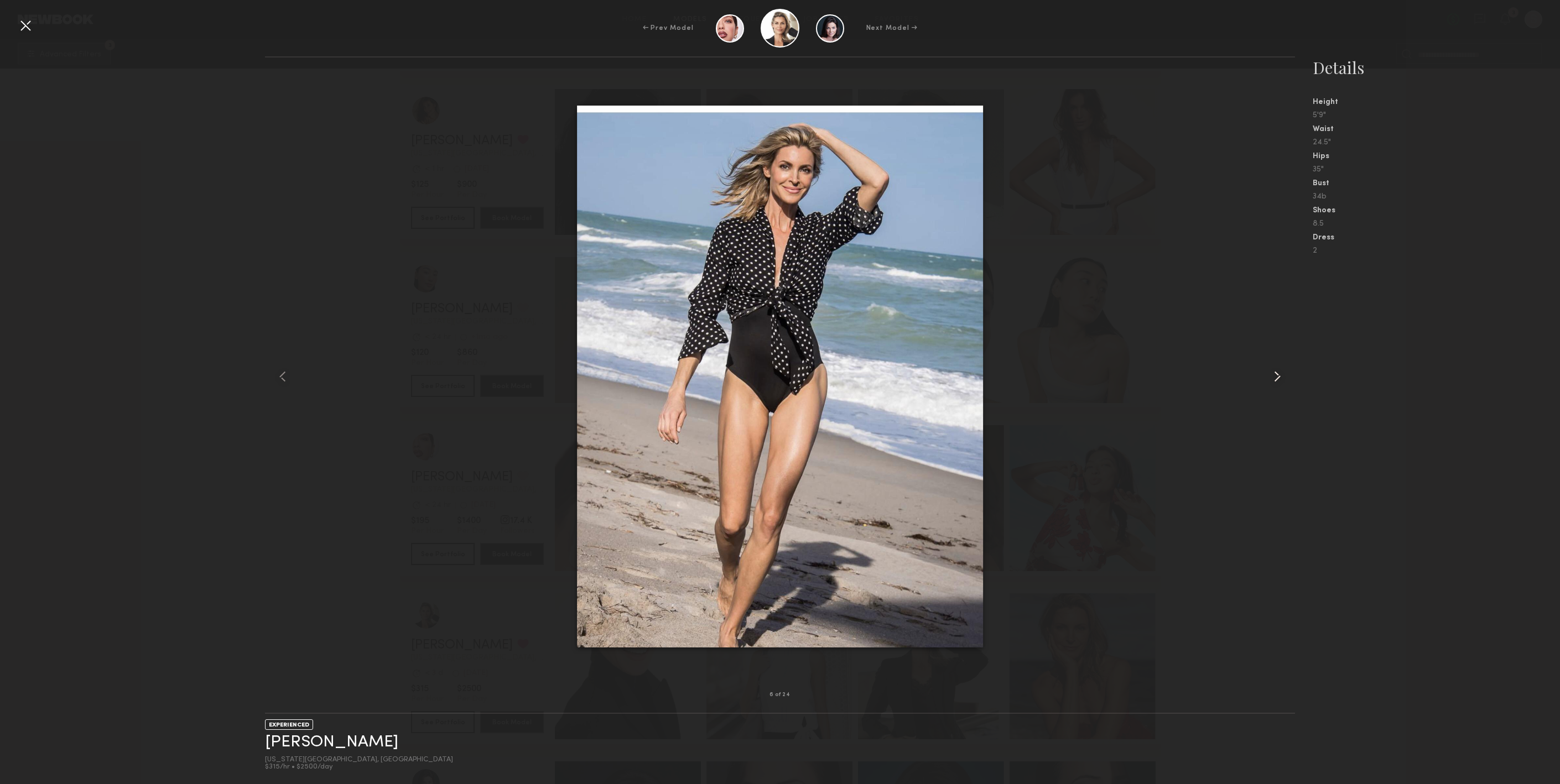
click at [1277, 371] on common-icon at bounding box center [1277, 377] width 17 height 17
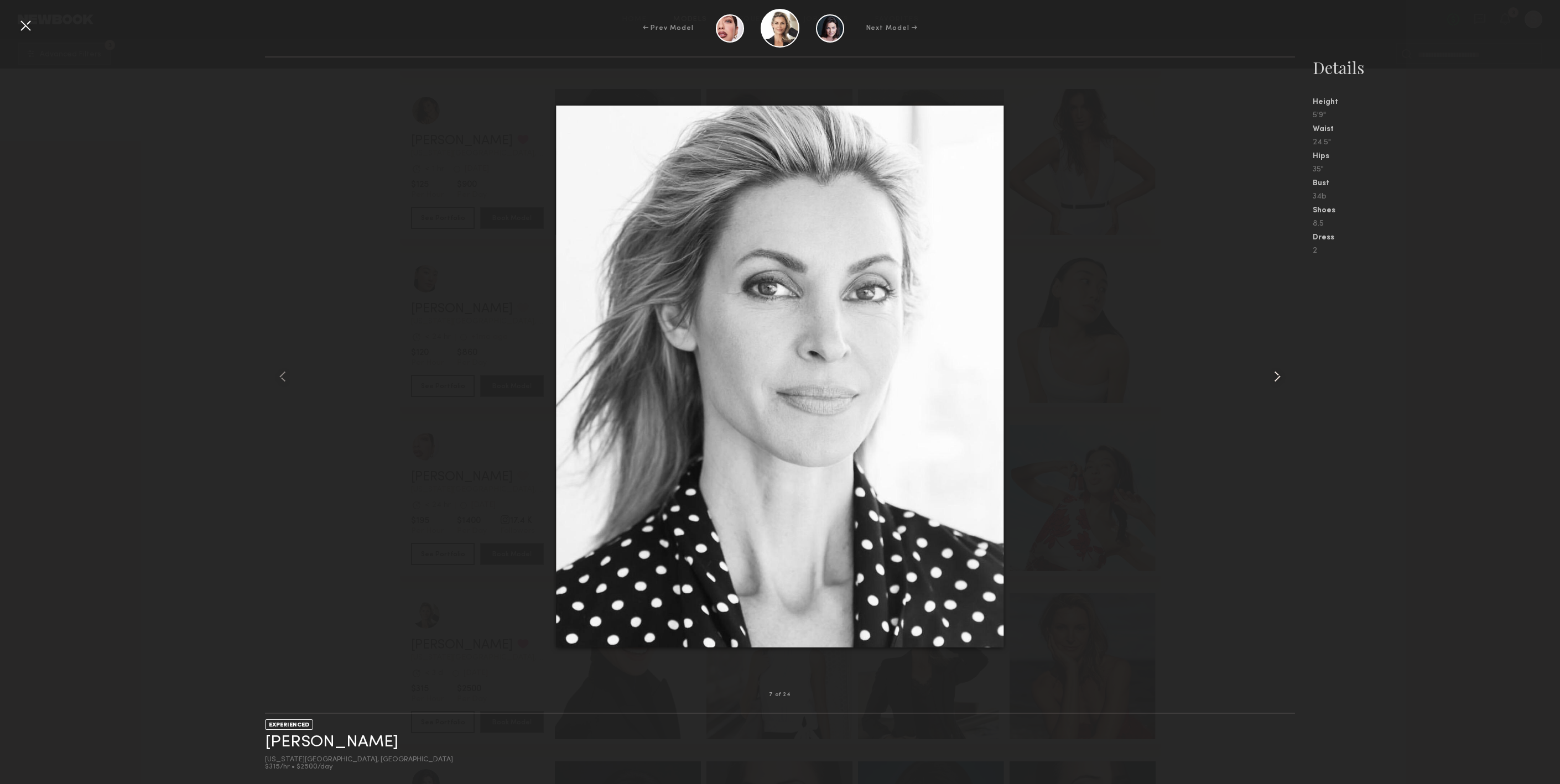
click at [1277, 371] on common-icon at bounding box center [1277, 377] width 17 height 17
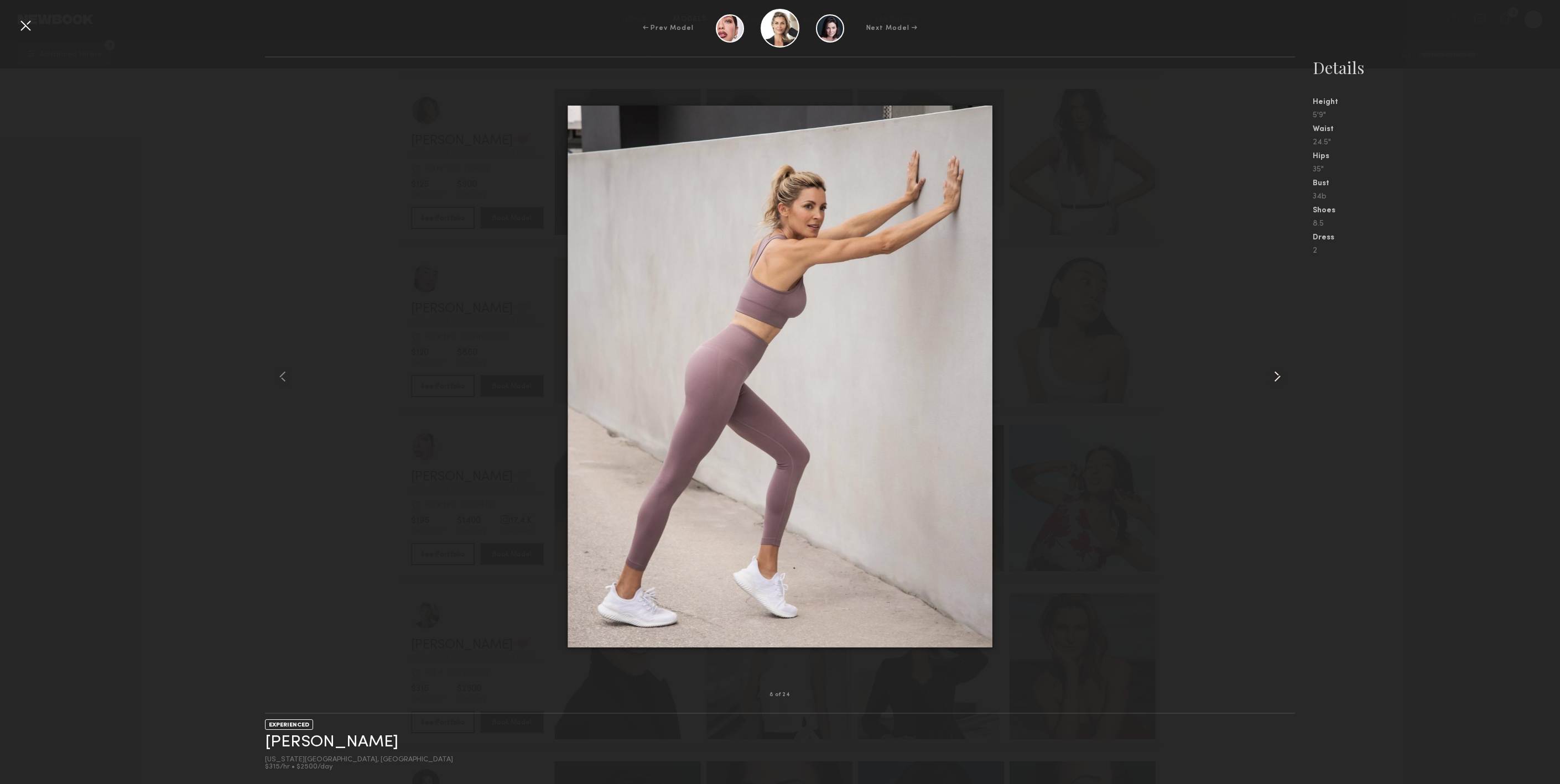
click at [1277, 371] on common-icon at bounding box center [1277, 377] width 17 height 17
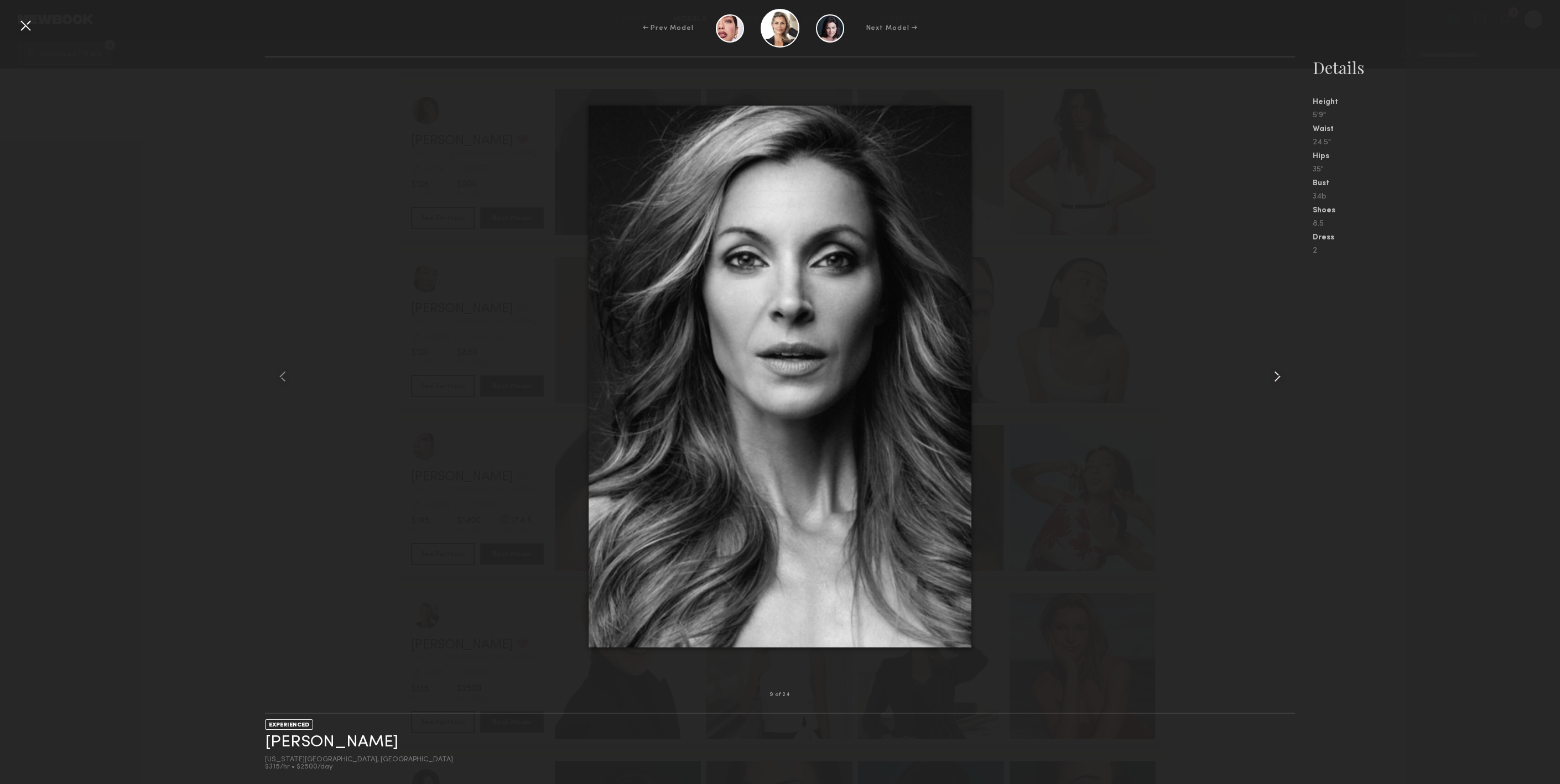
click at [1272, 379] on common-icon at bounding box center [1277, 377] width 17 height 17
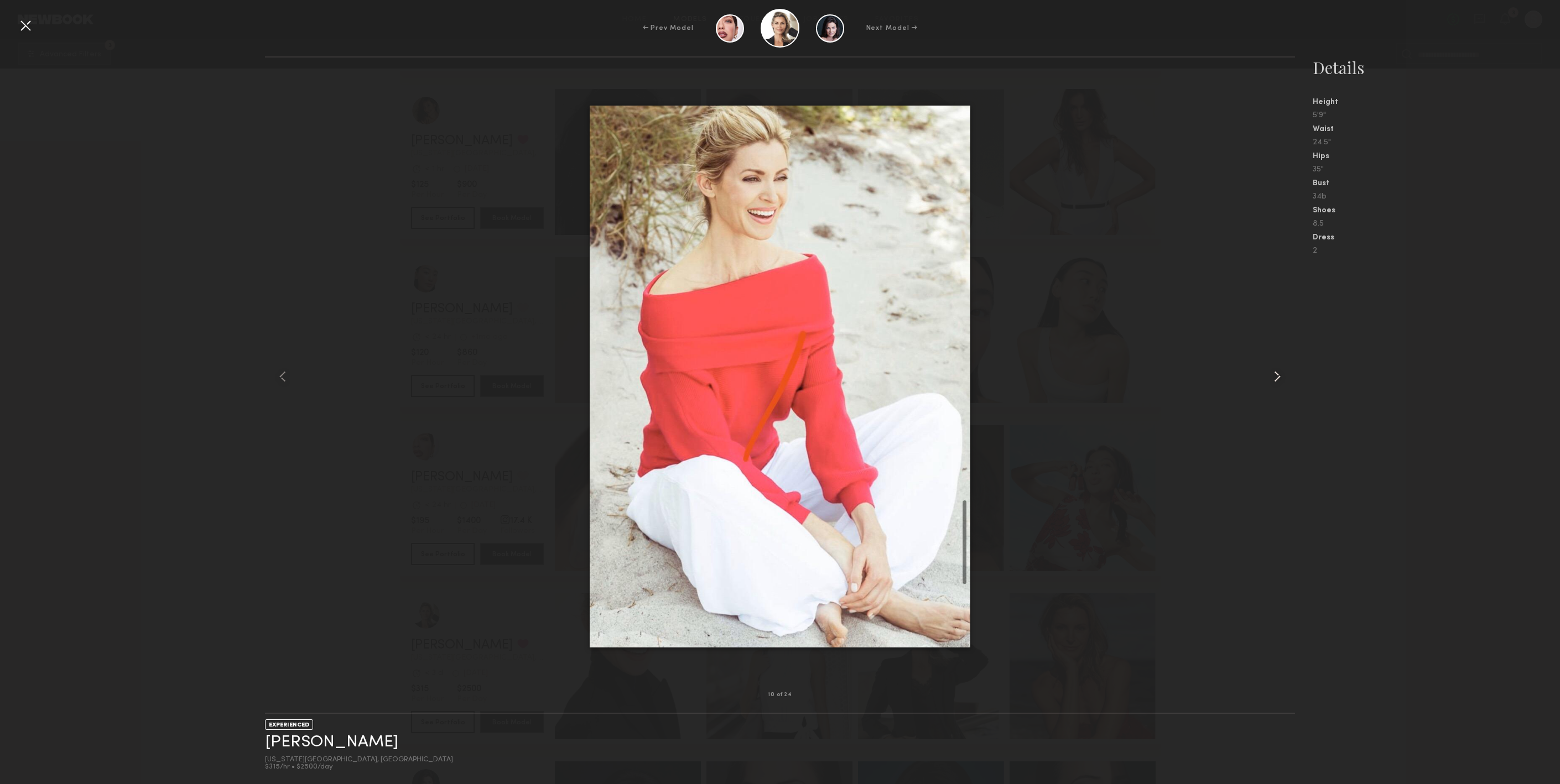
click at [1272, 379] on common-icon at bounding box center [1277, 377] width 17 height 17
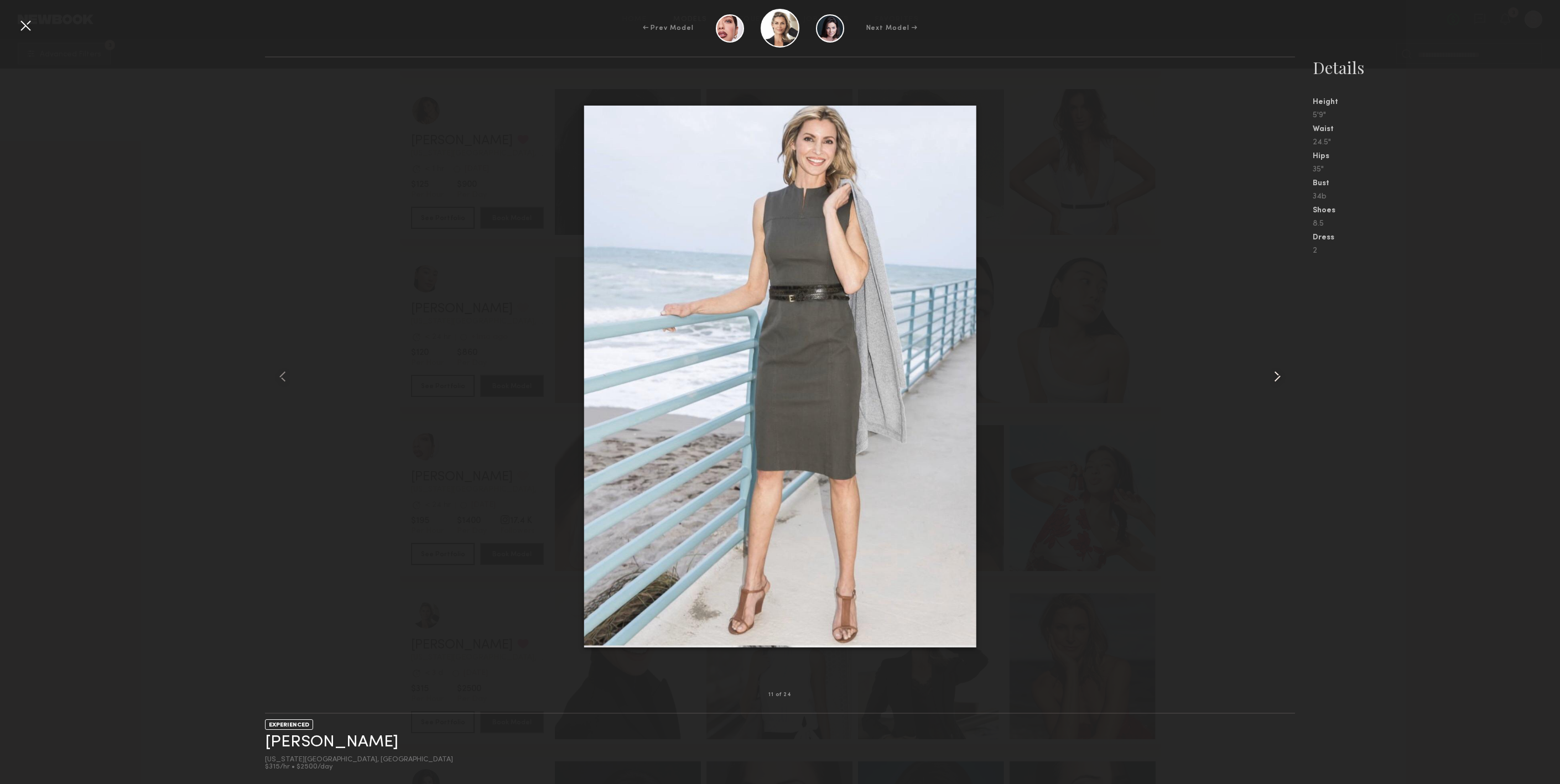
click at [1269, 377] on common-icon at bounding box center [1277, 377] width 17 height 17
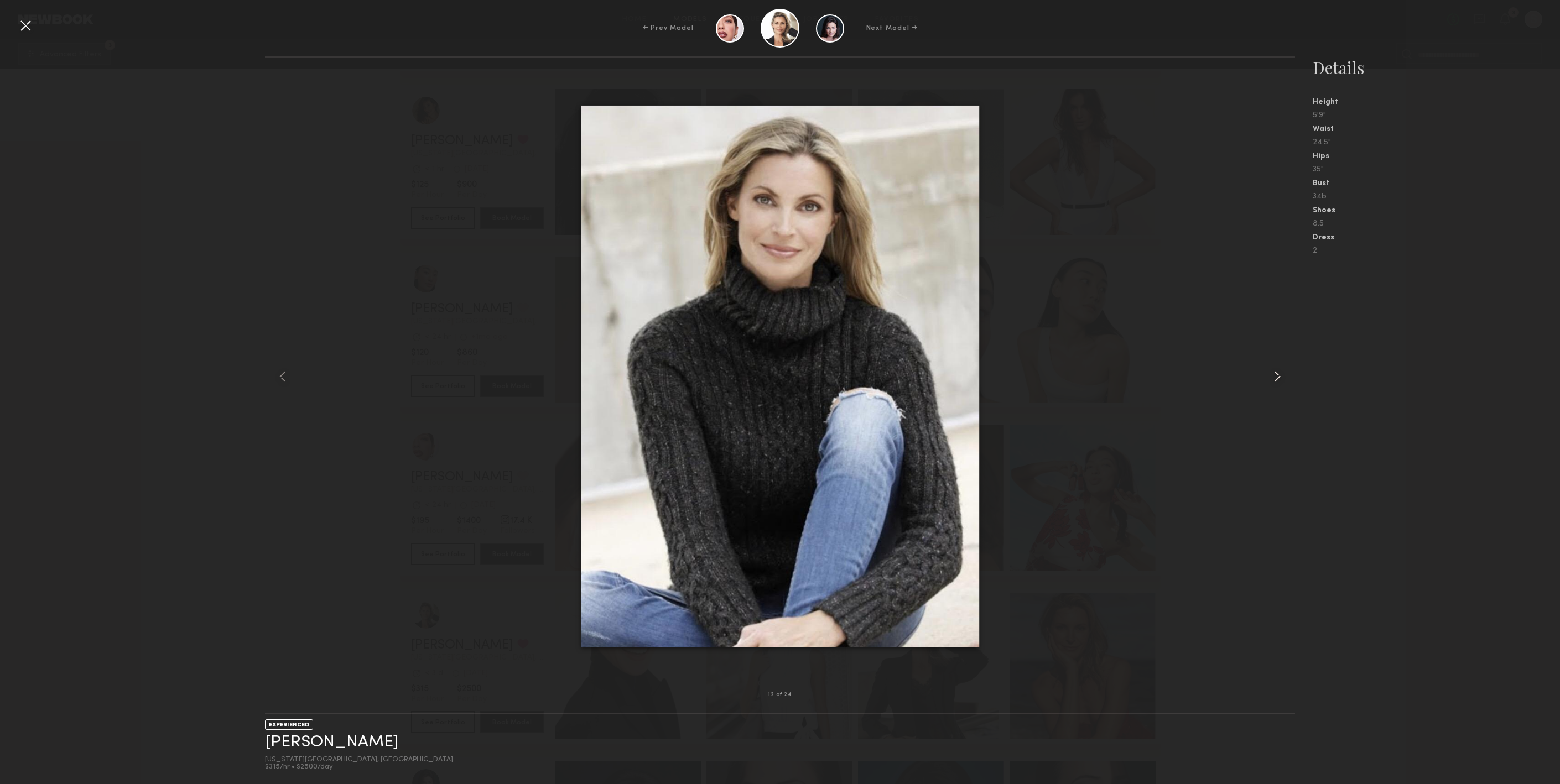
click at [1269, 377] on common-icon at bounding box center [1277, 377] width 17 height 17
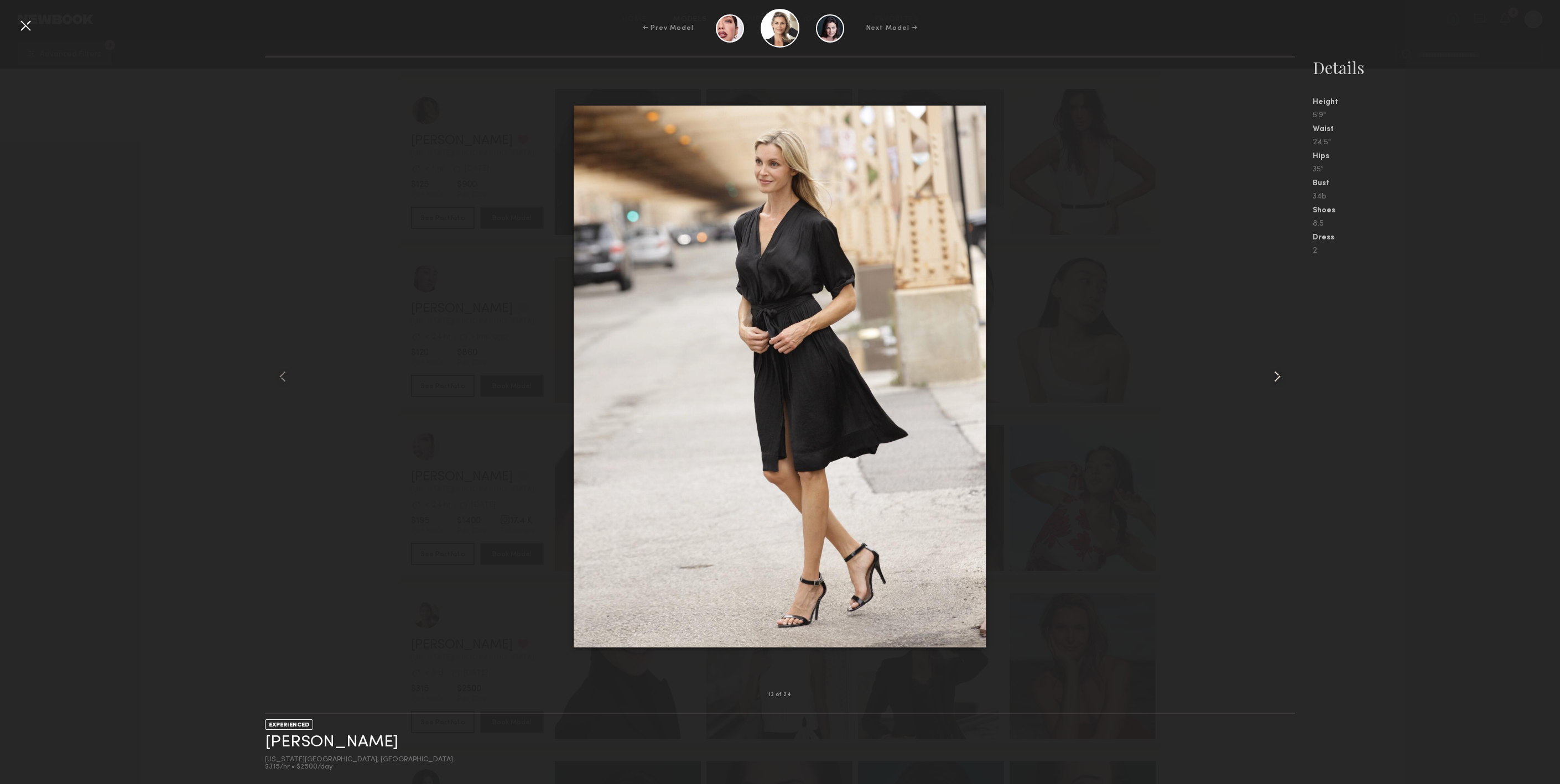
click at [1266, 375] on div at bounding box center [1274, 376] width 41 height 602
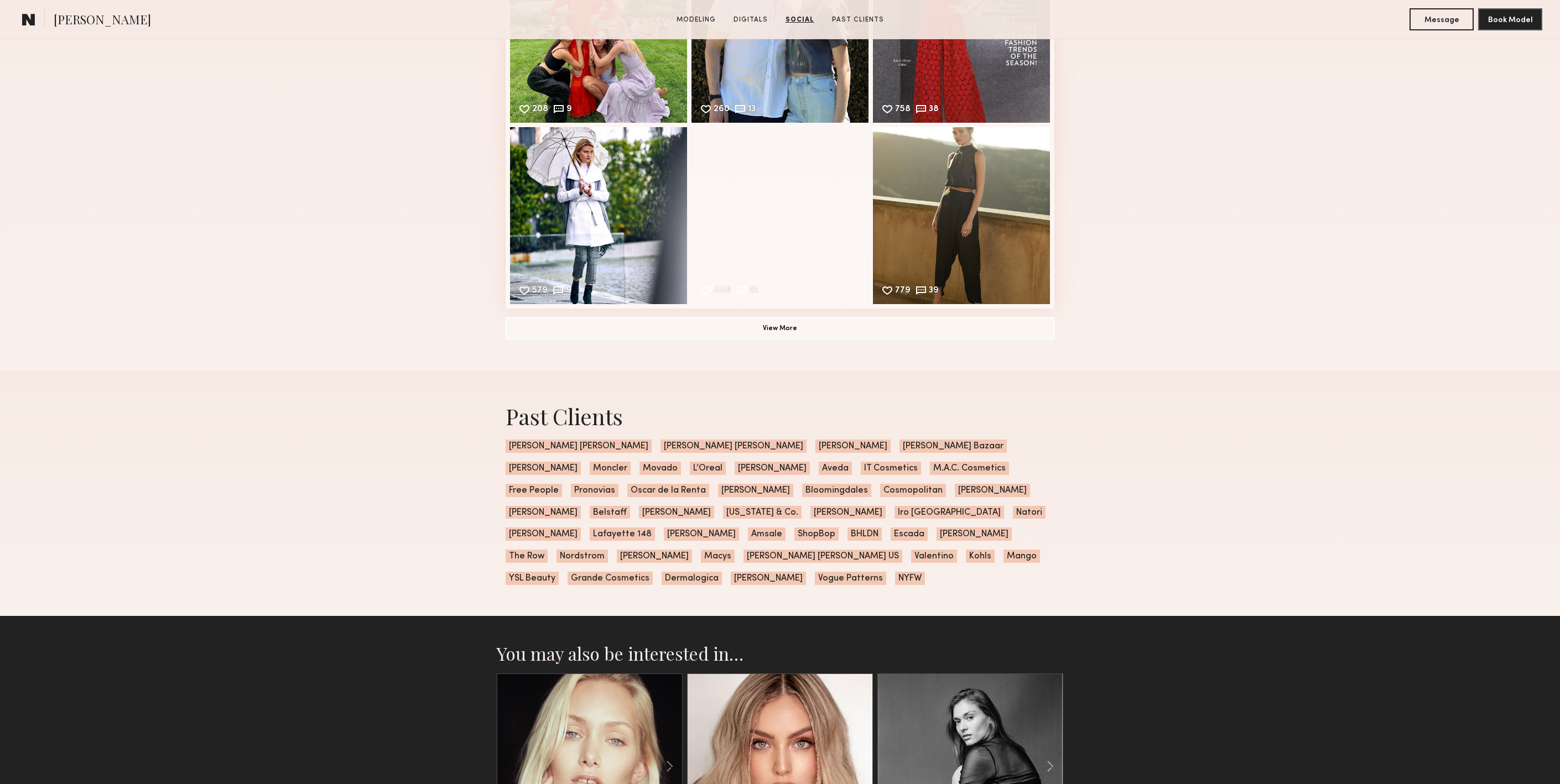
scroll to position [2077, 0]
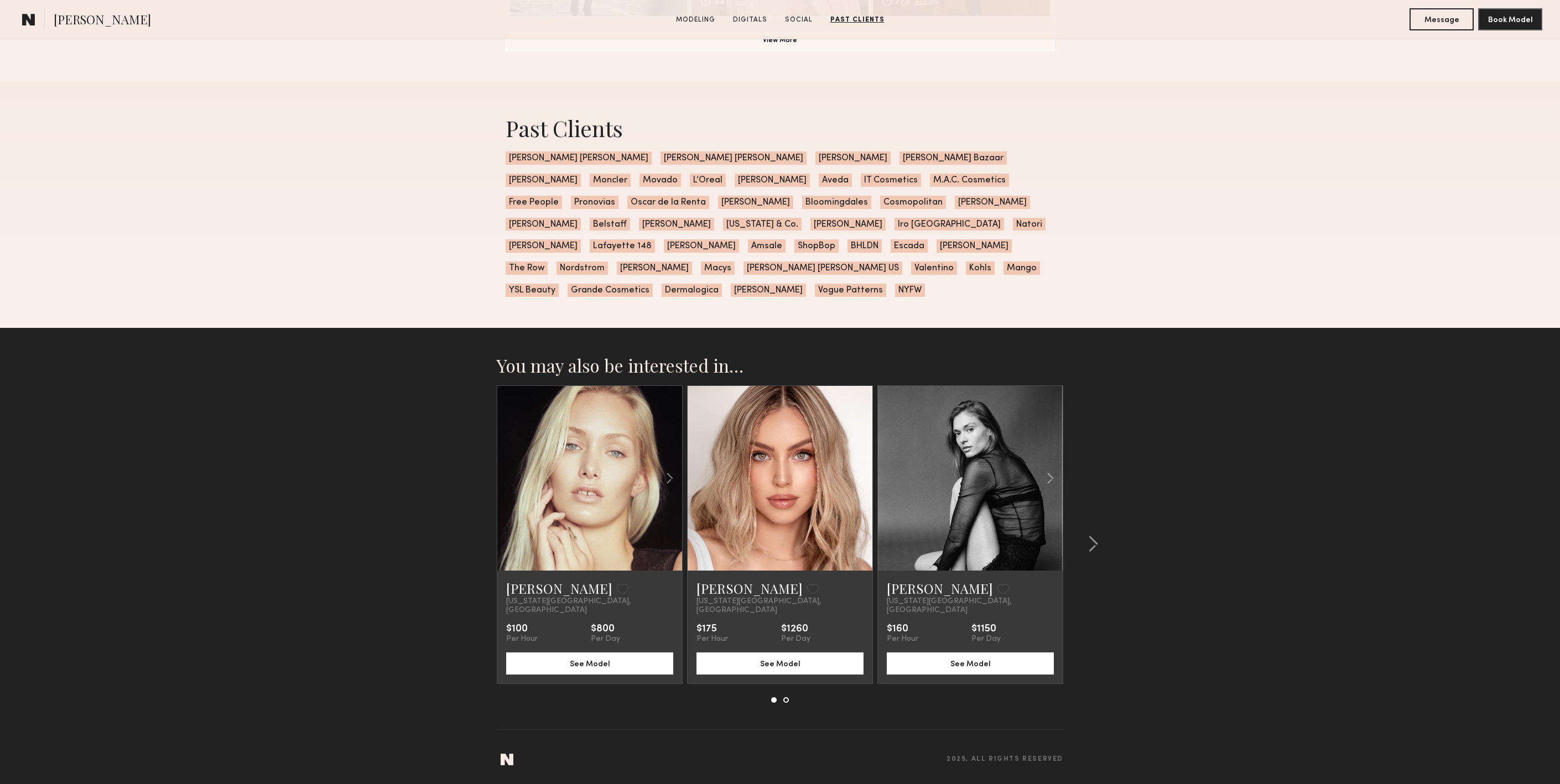
click at [821, 489] on div at bounding box center [842, 478] width 61 height 185
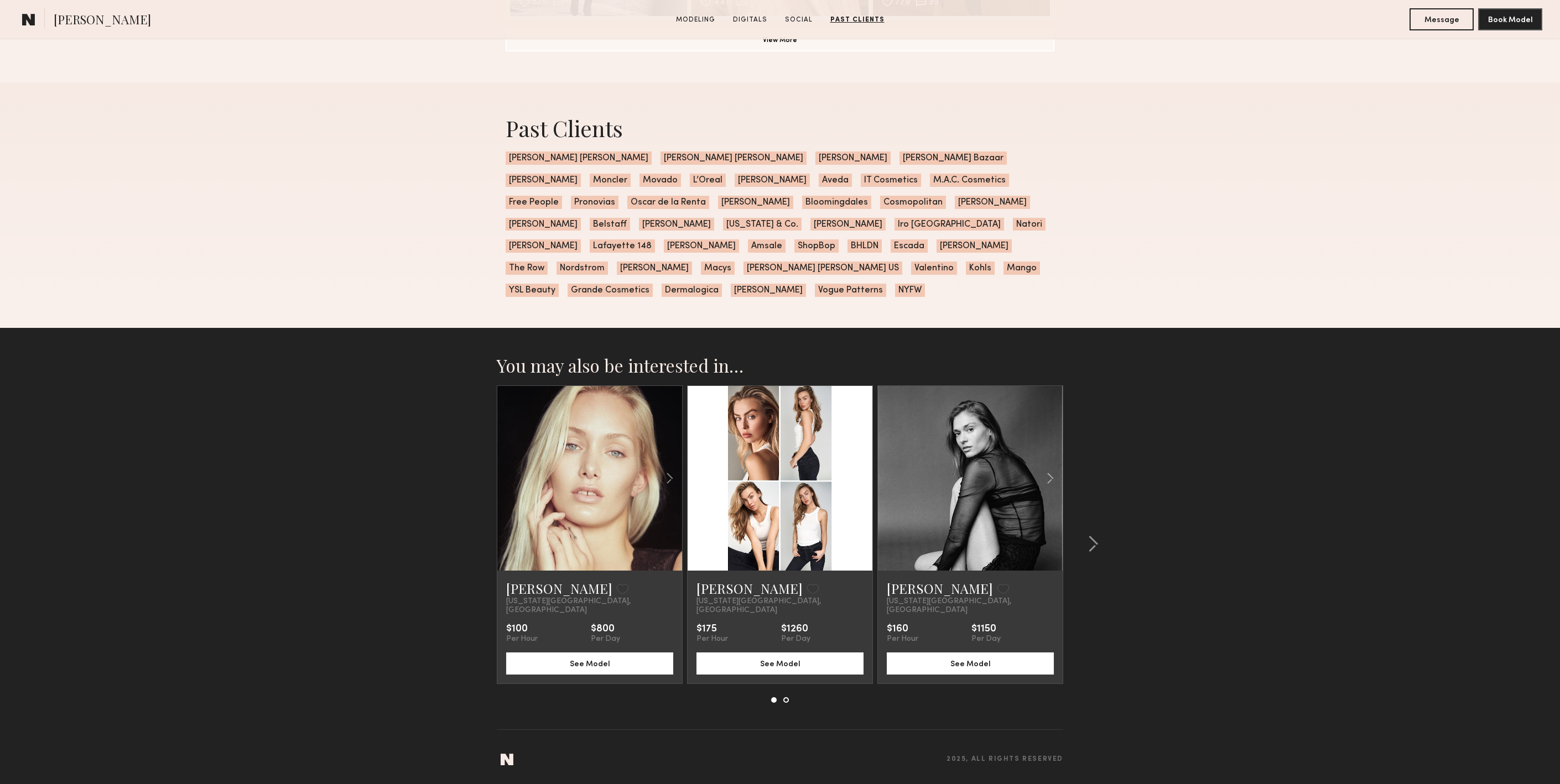
click at [821, 489] on div at bounding box center [842, 478] width 61 height 185
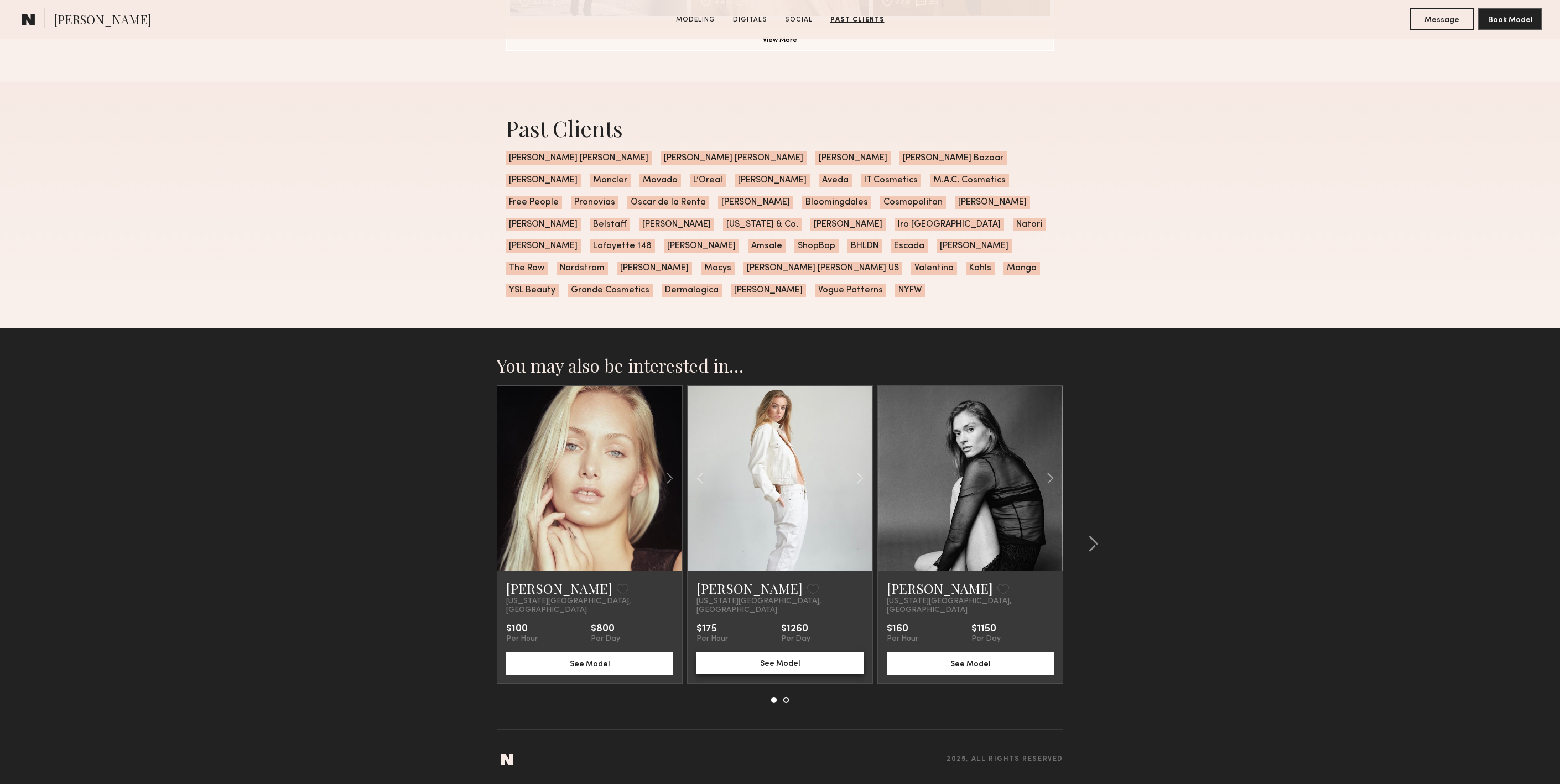
click at [765, 652] on button "See Model" at bounding box center [780, 663] width 167 height 22
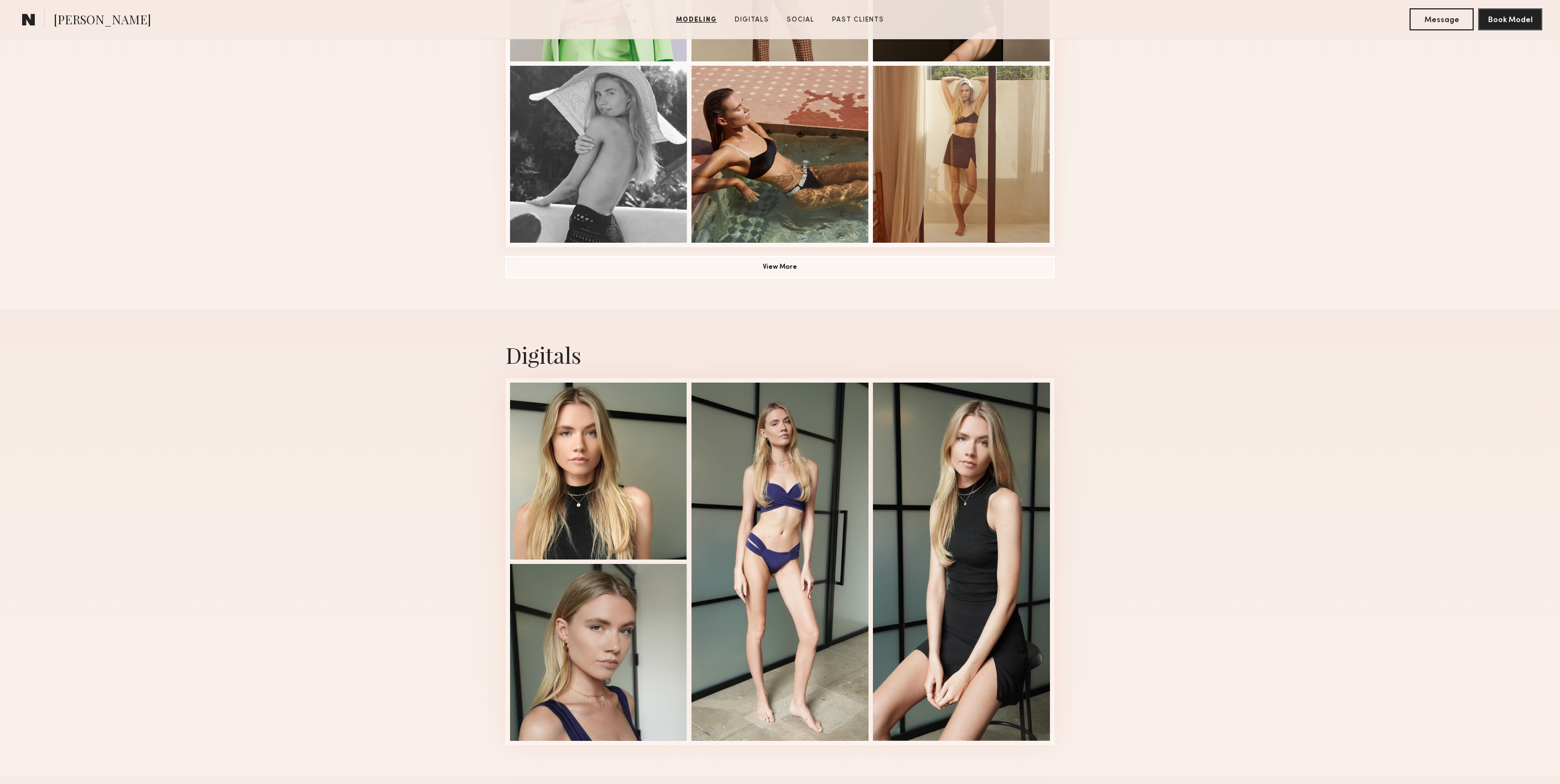
scroll to position [0, 0]
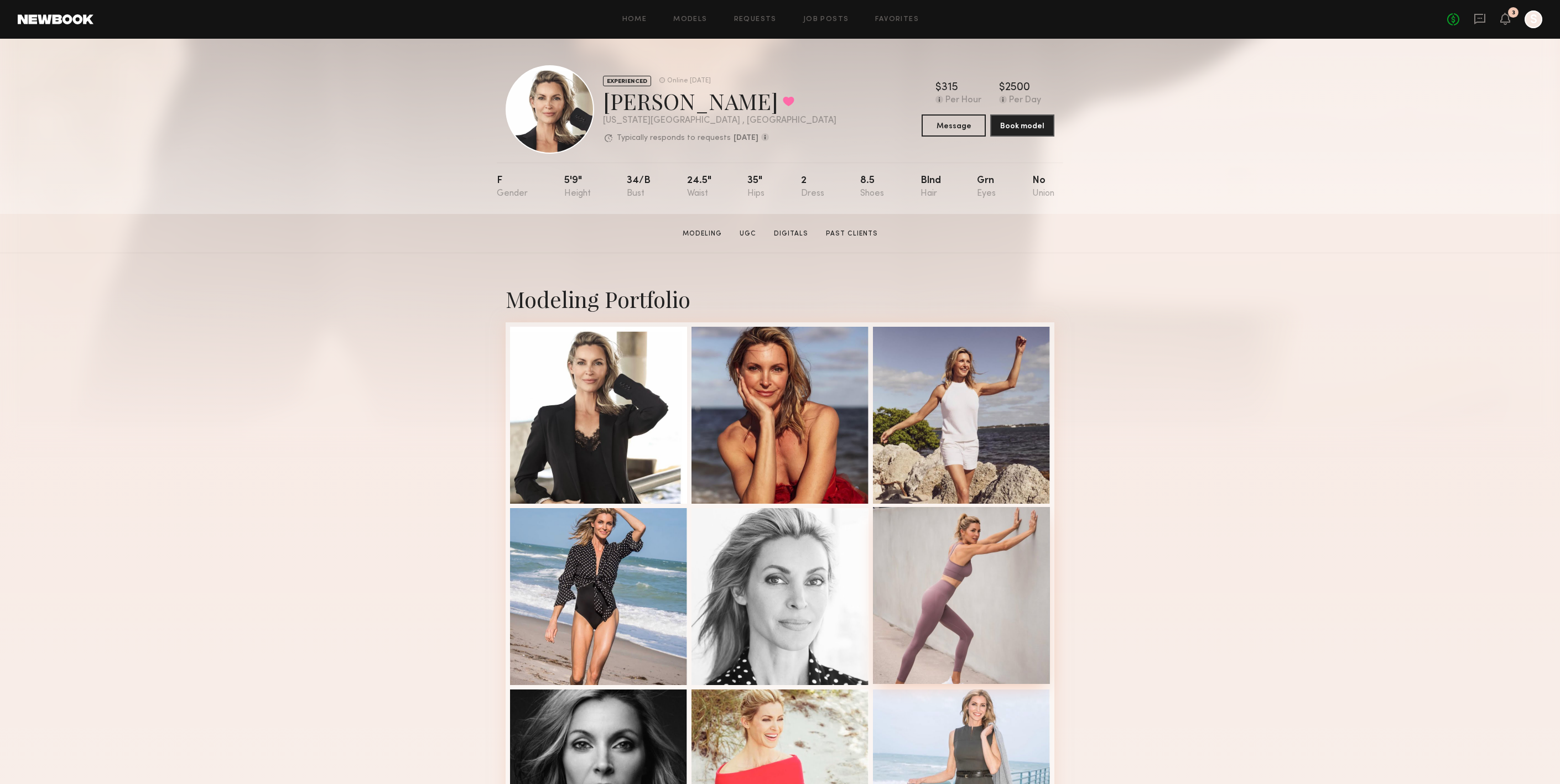
scroll to position [340, 0]
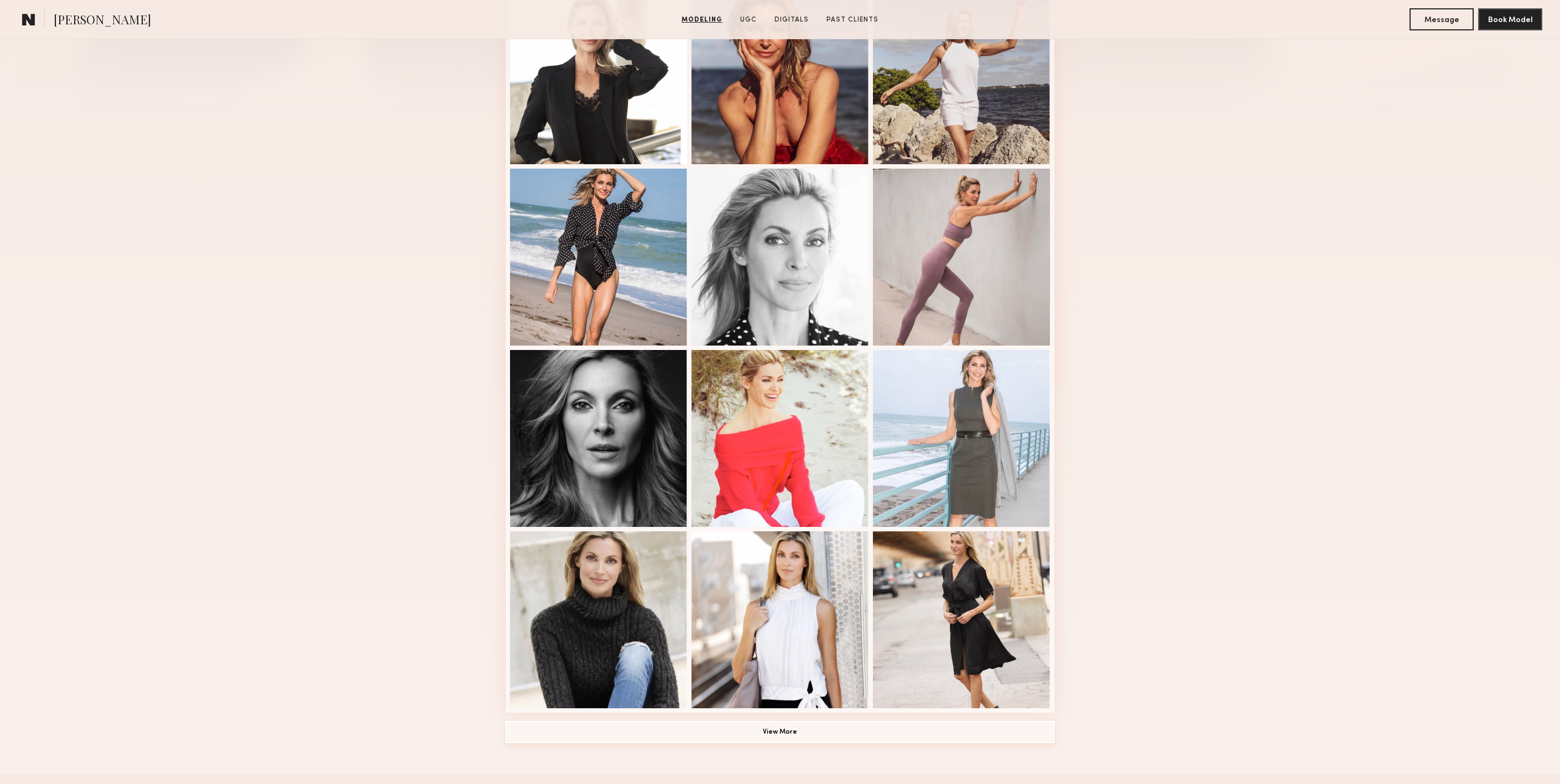
click at [780, 736] on button "View More" at bounding box center [780, 732] width 549 height 22
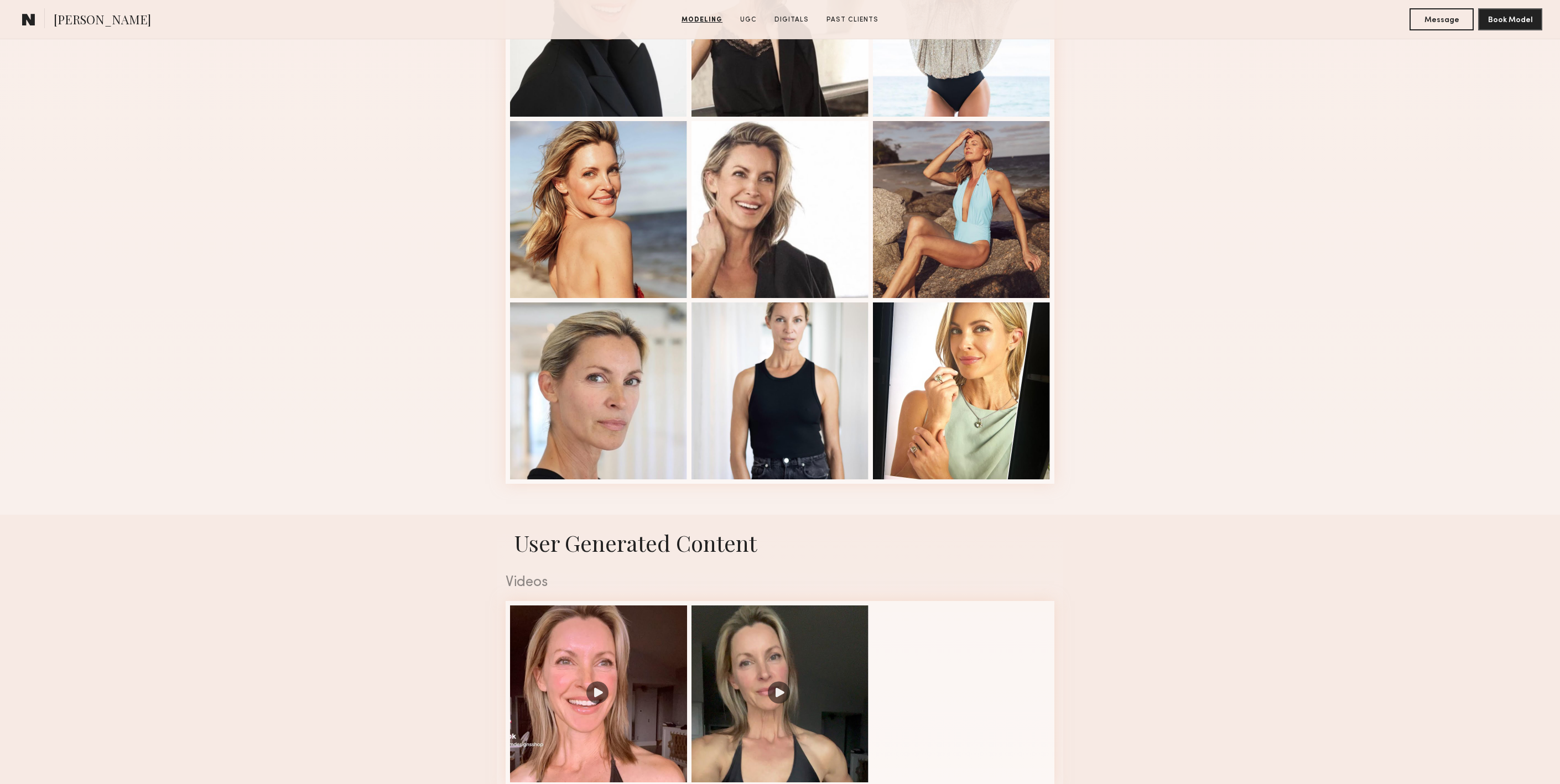
scroll to position [1482, 0]
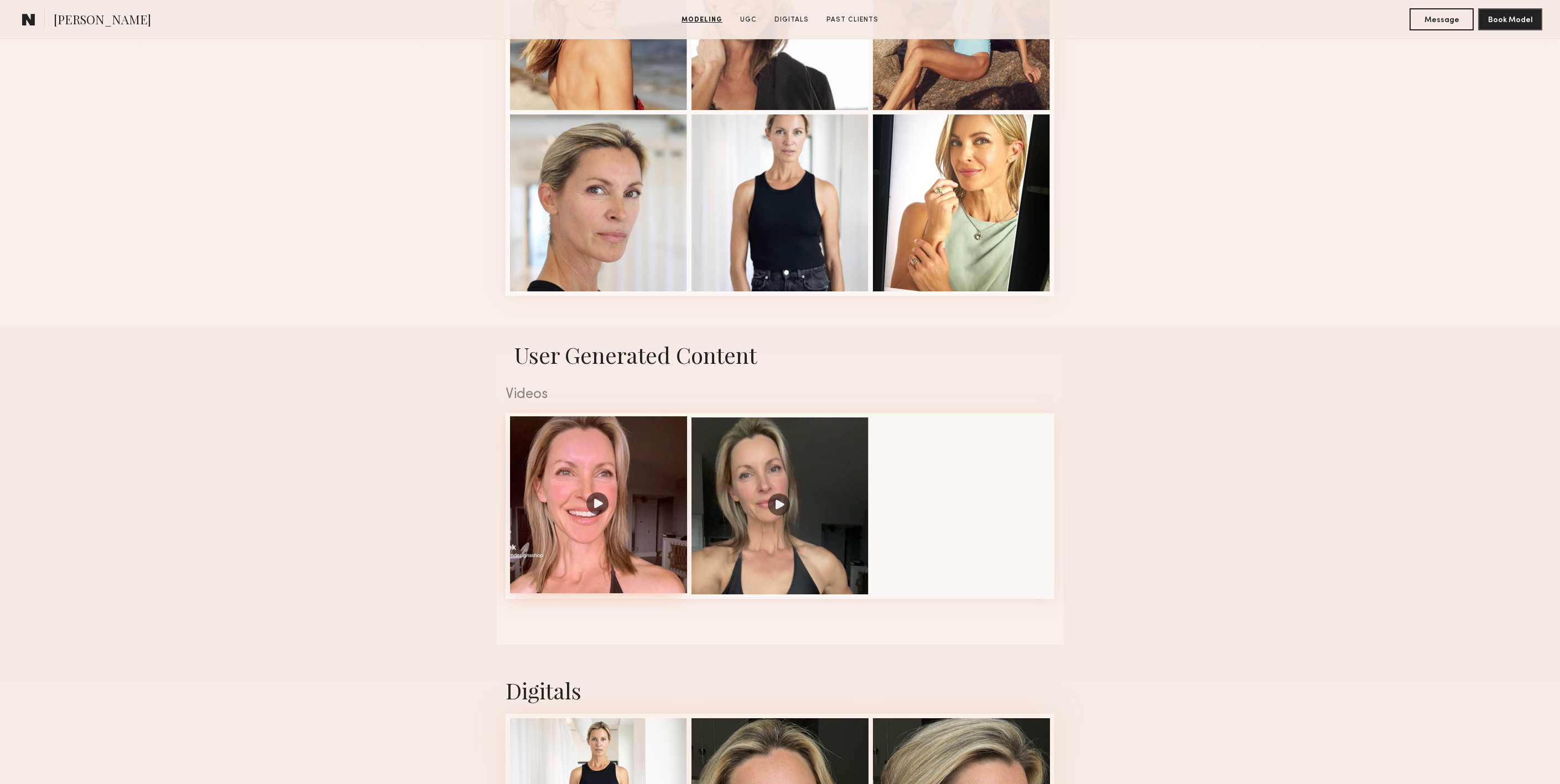
click at [602, 513] on div at bounding box center [599, 505] width 177 height 177
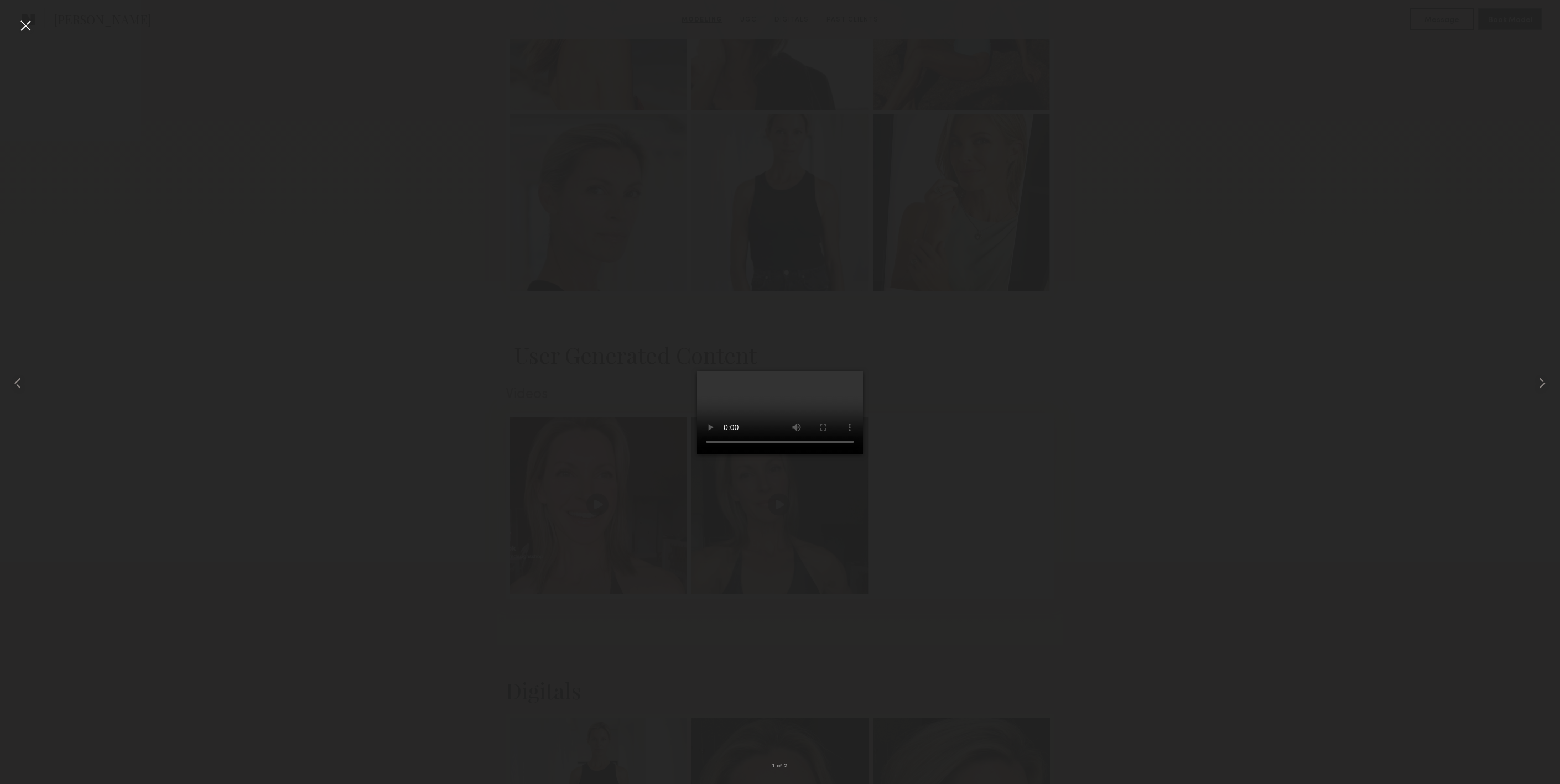
click at [1126, 518] on div at bounding box center [780, 383] width 1560 height 731
